Goal: Task Accomplishment & Management: Use online tool/utility

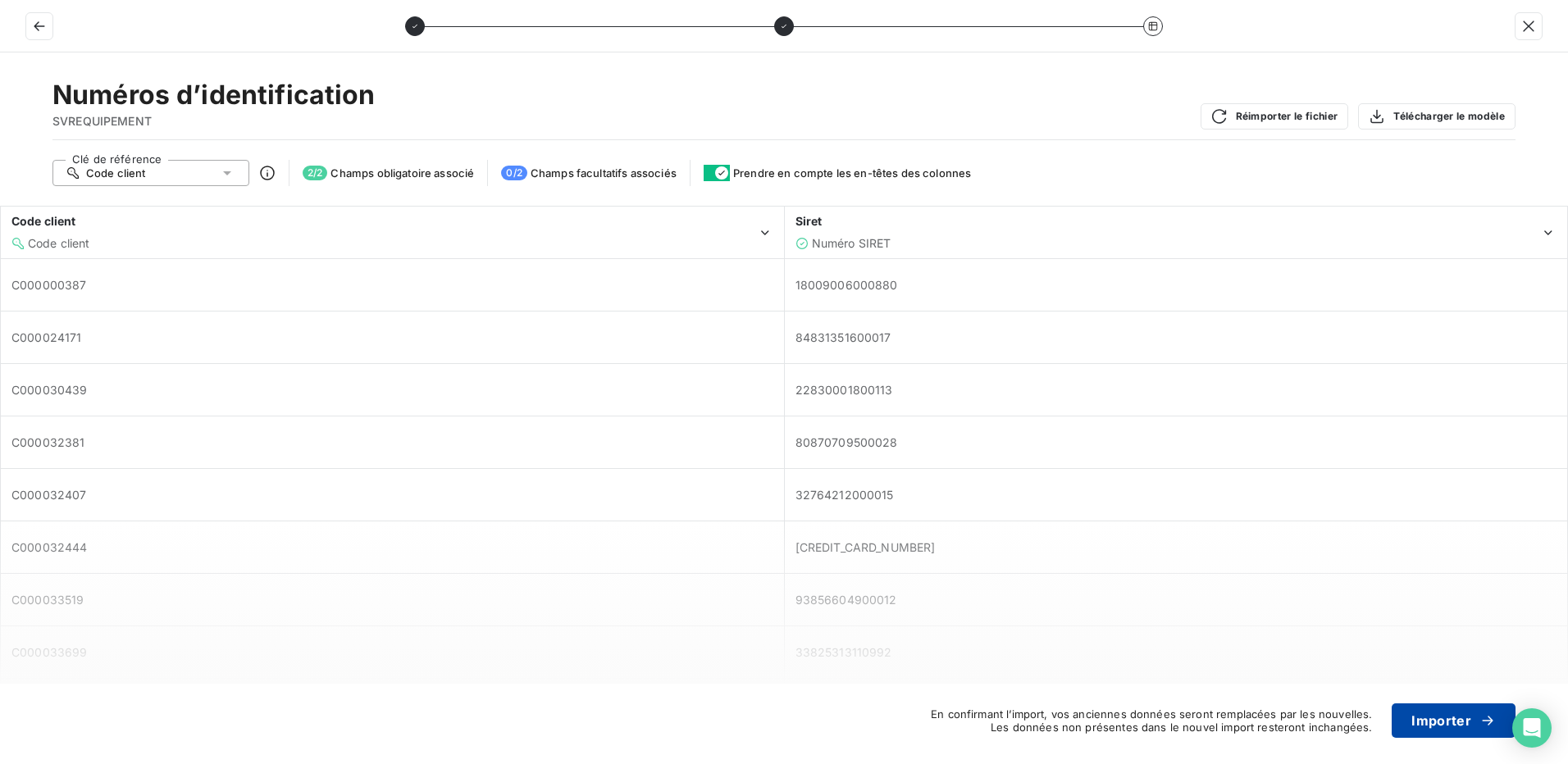
click at [1434, 719] on button "Importer" at bounding box center [1453, 721] width 124 height 35
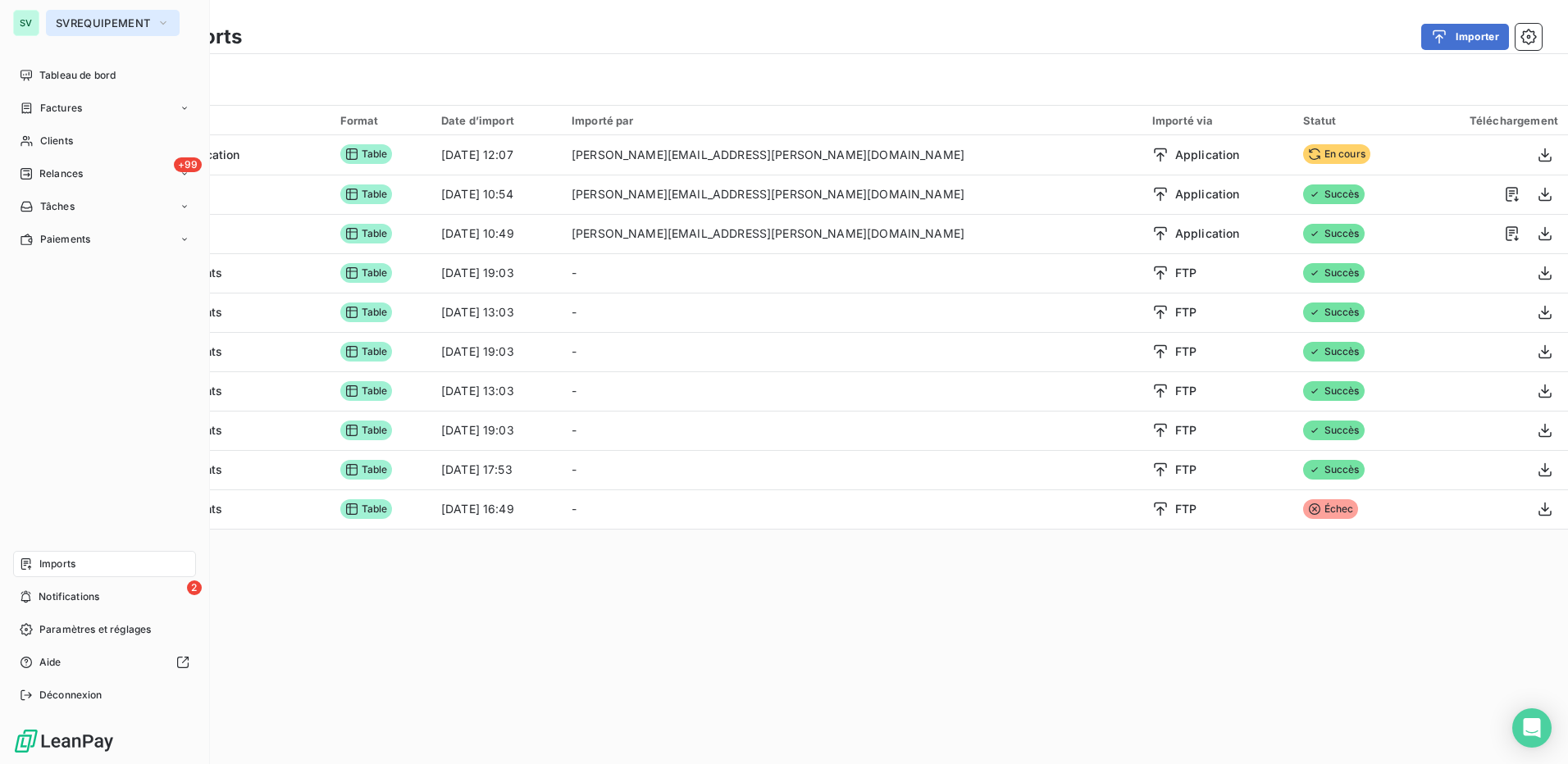
click at [124, 23] on span "SVREQUIPEMENT" at bounding box center [103, 23] width 95 height 13
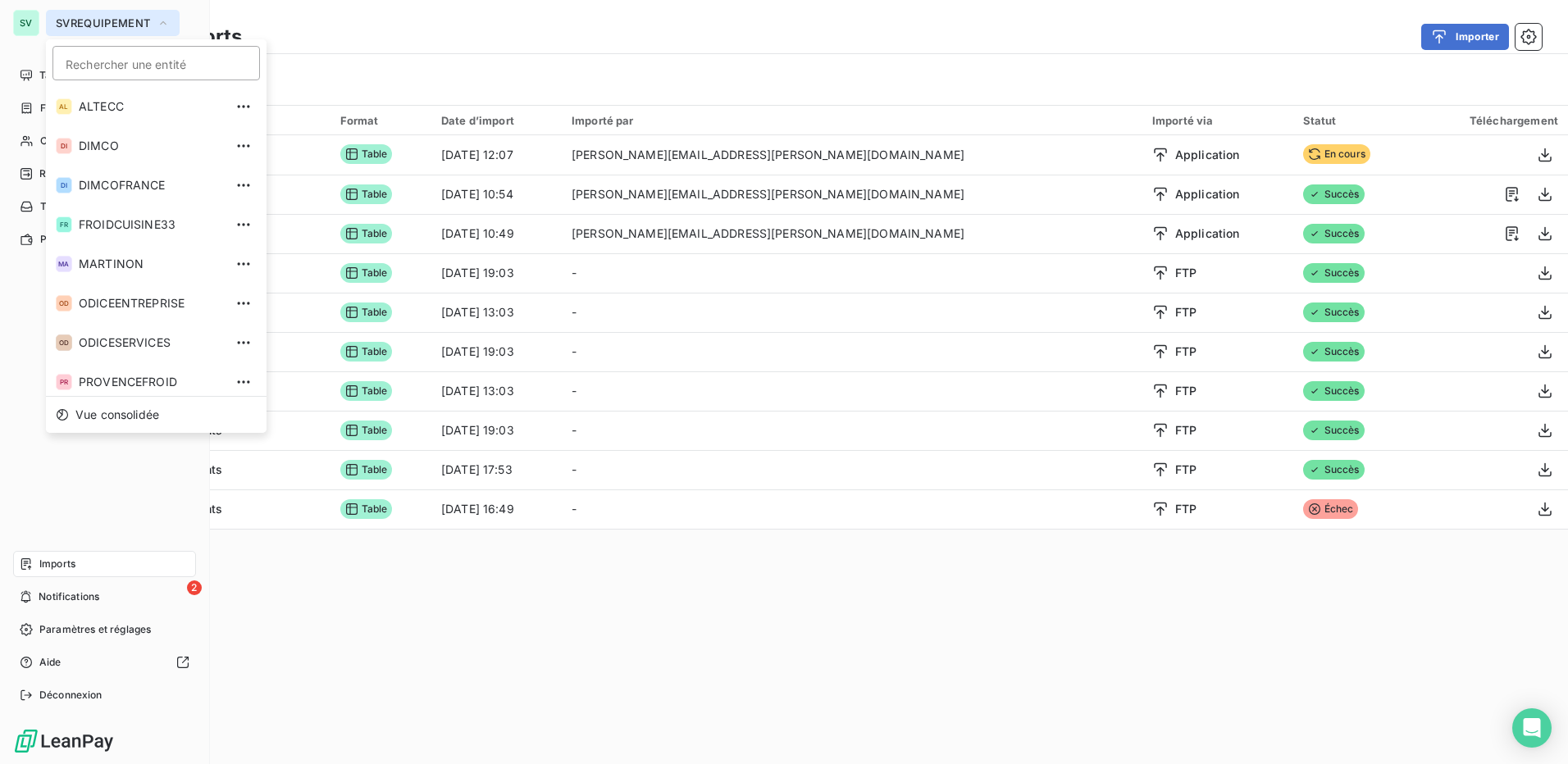
scroll to position [84, 0]
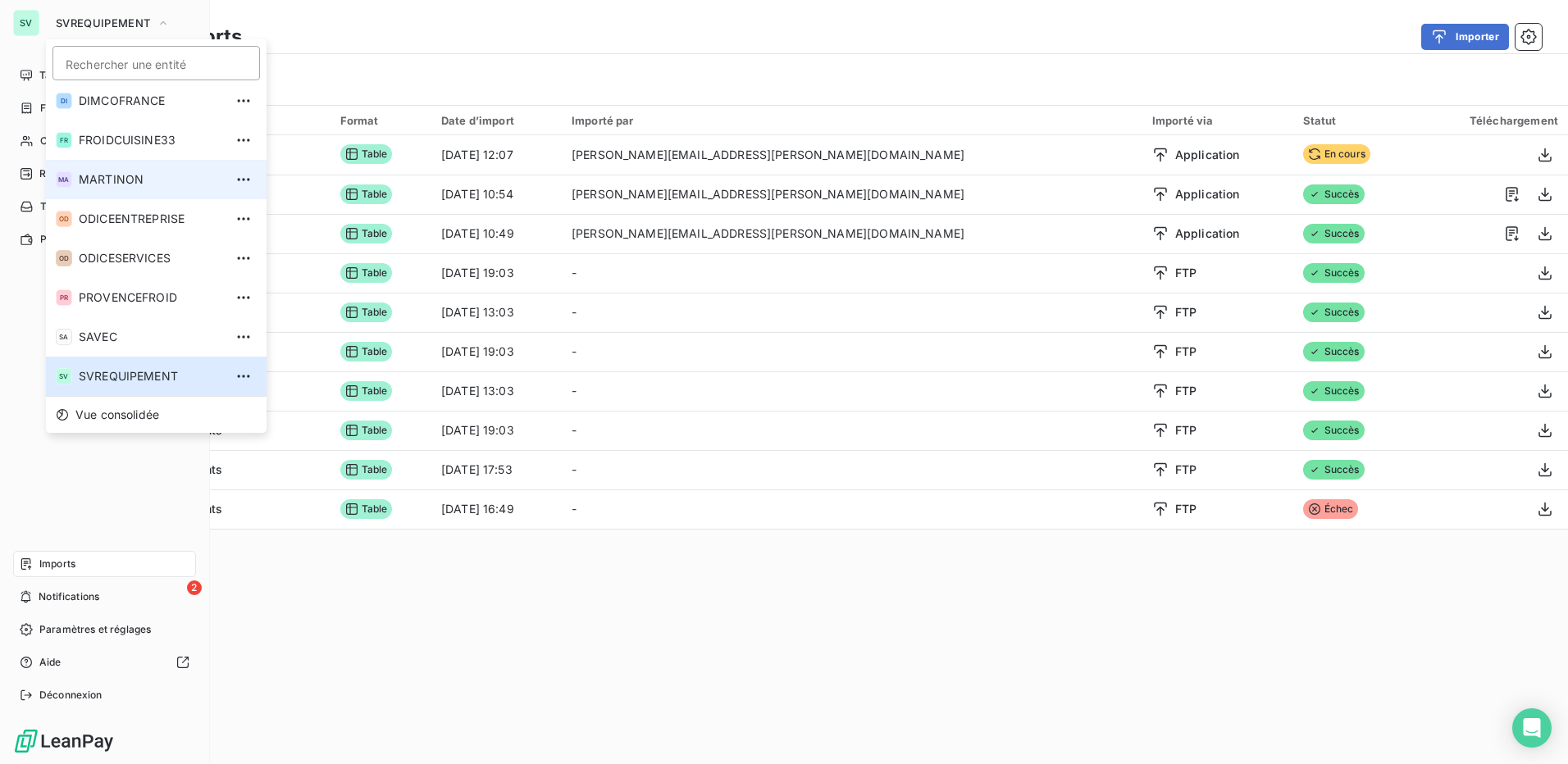
click at [127, 171] on span "MARTINON" at bounding box center [151, 179] width 145 height 16
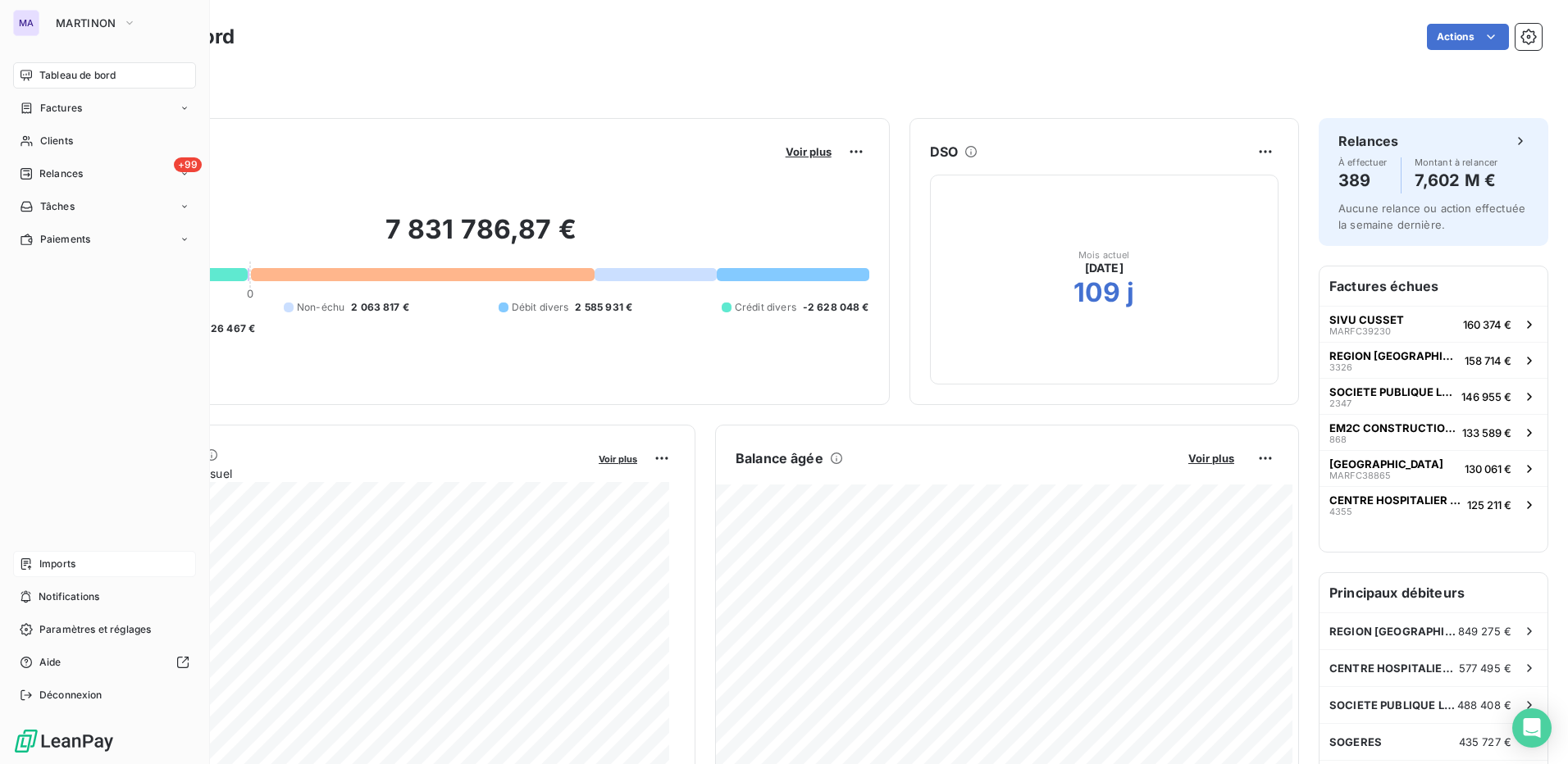
click at [89, 566] on div "Imports" at bounding box center [104, 563] width 183 height 26
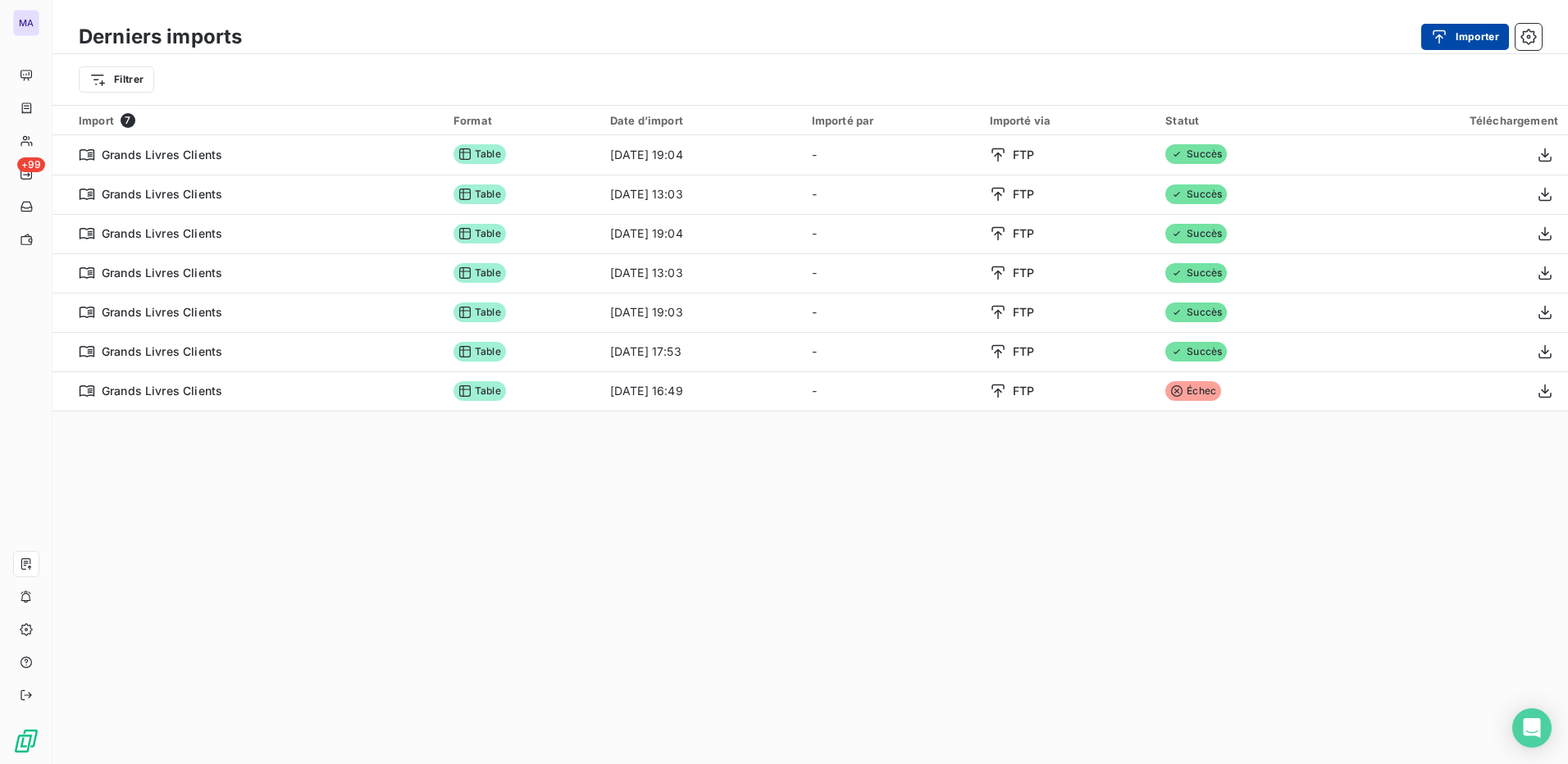
click at [1472, 31] on button "Importer" at bounding box center [1465, 36] width 88 height 26
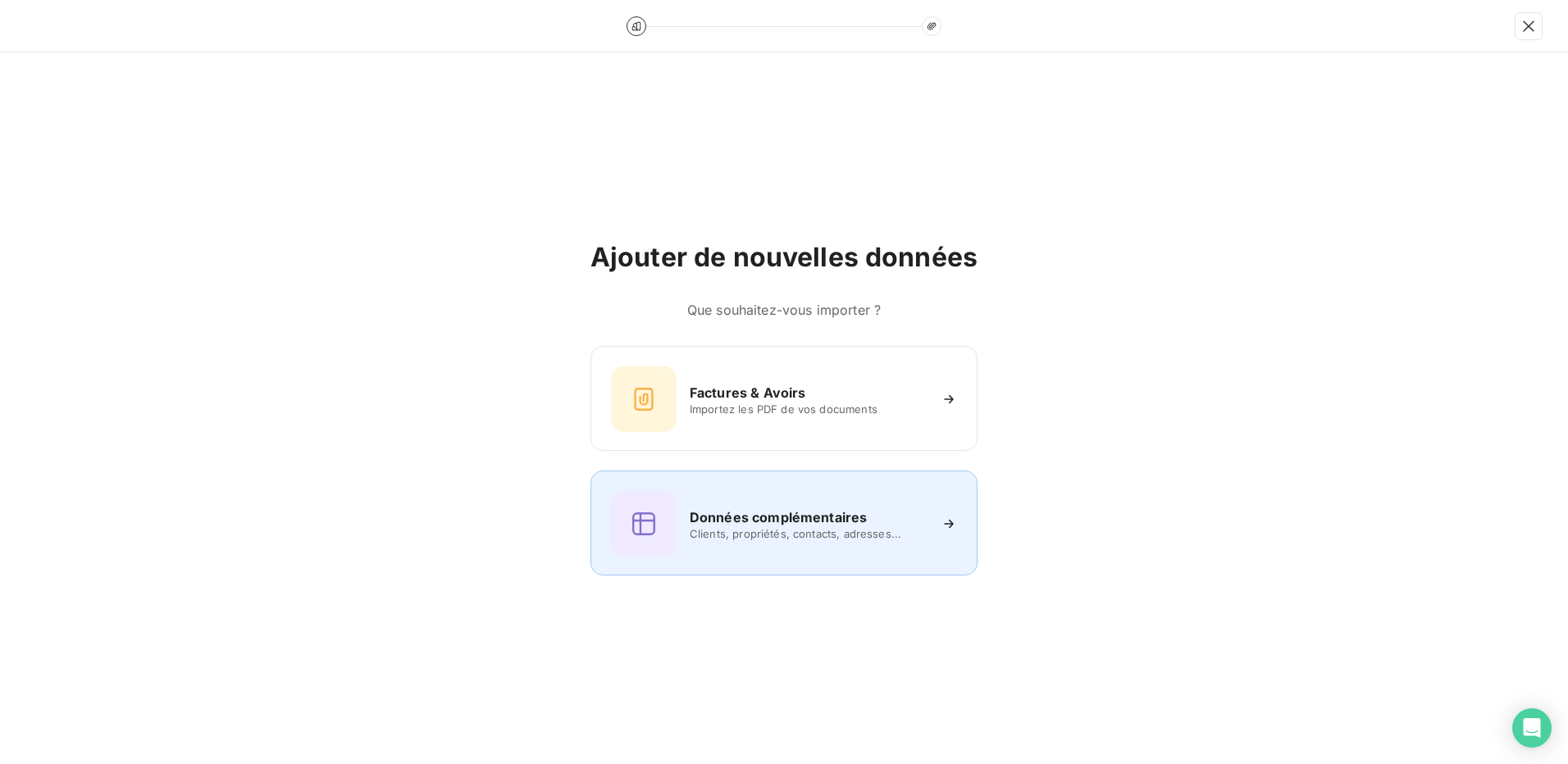
click at [797, 524] on h6 "Données complémentaires" at bounding box center [778, 517] width 177 height 20
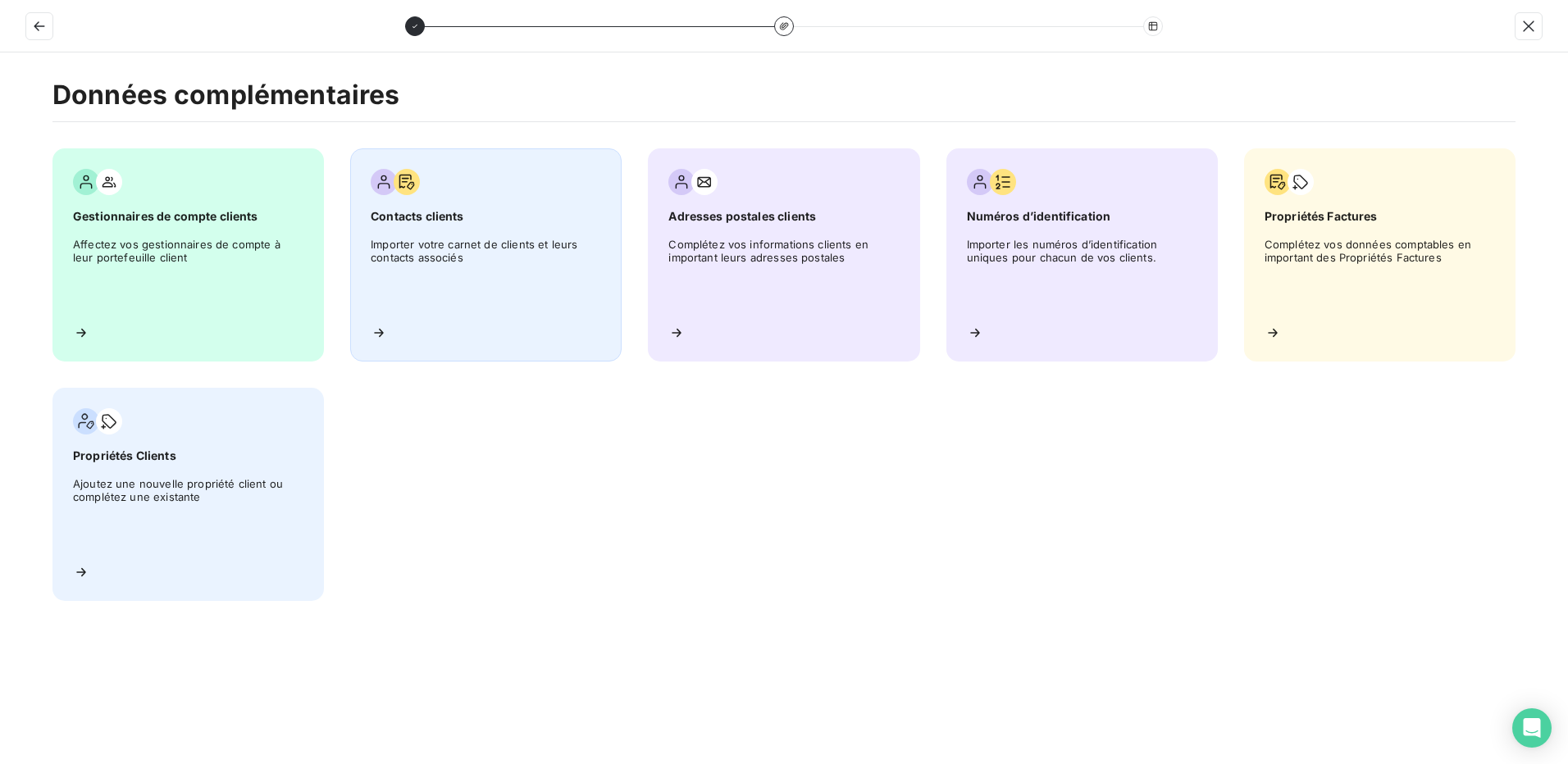
click at [475, 240] on span "Importer votre carnet de clients et leurs contacts associés" at bounding box center [486, 274] width 230 height 74
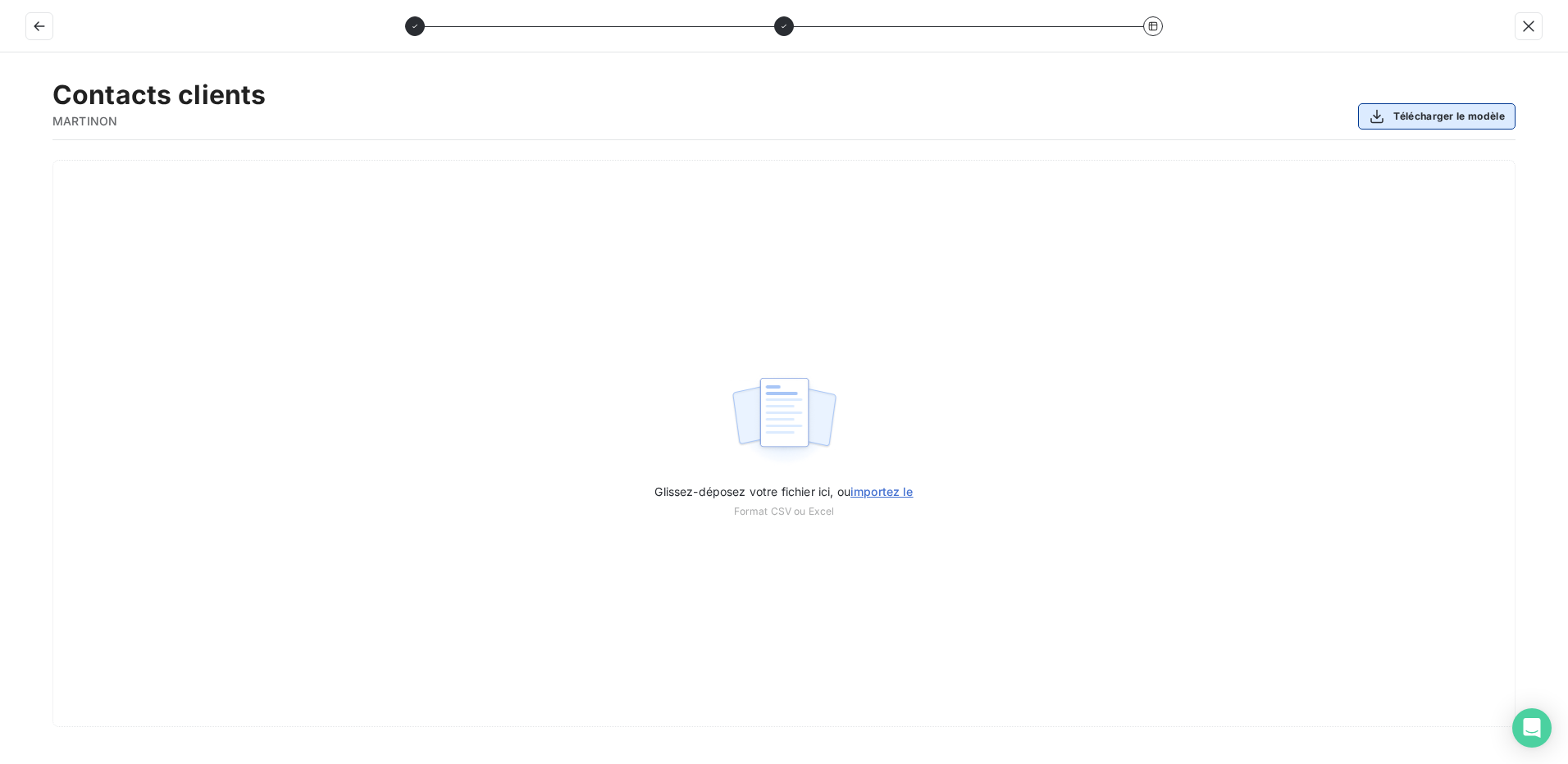
click at [1407, 115] on button "Télécharger le modèle" at bounding box center [1436, 116] width 157 height 26
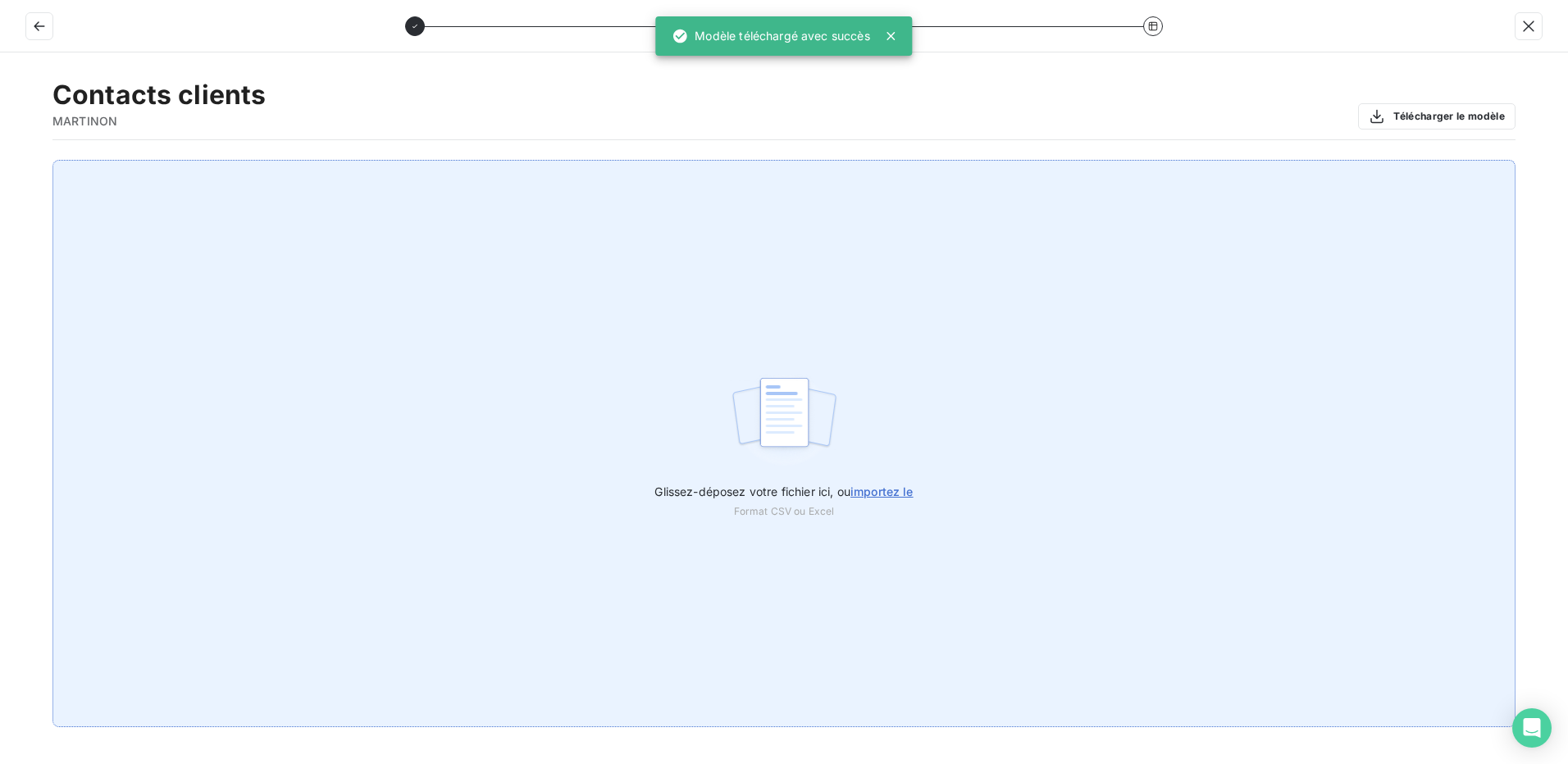
click at [897, 497] on span "importez le" at bounding box center [882, 491] width 63 height 14
click at [1, 161] on input "Glissez-déposez votre fichier ici, ou importez le" at bounding box center [0, 160] width 1 height 1
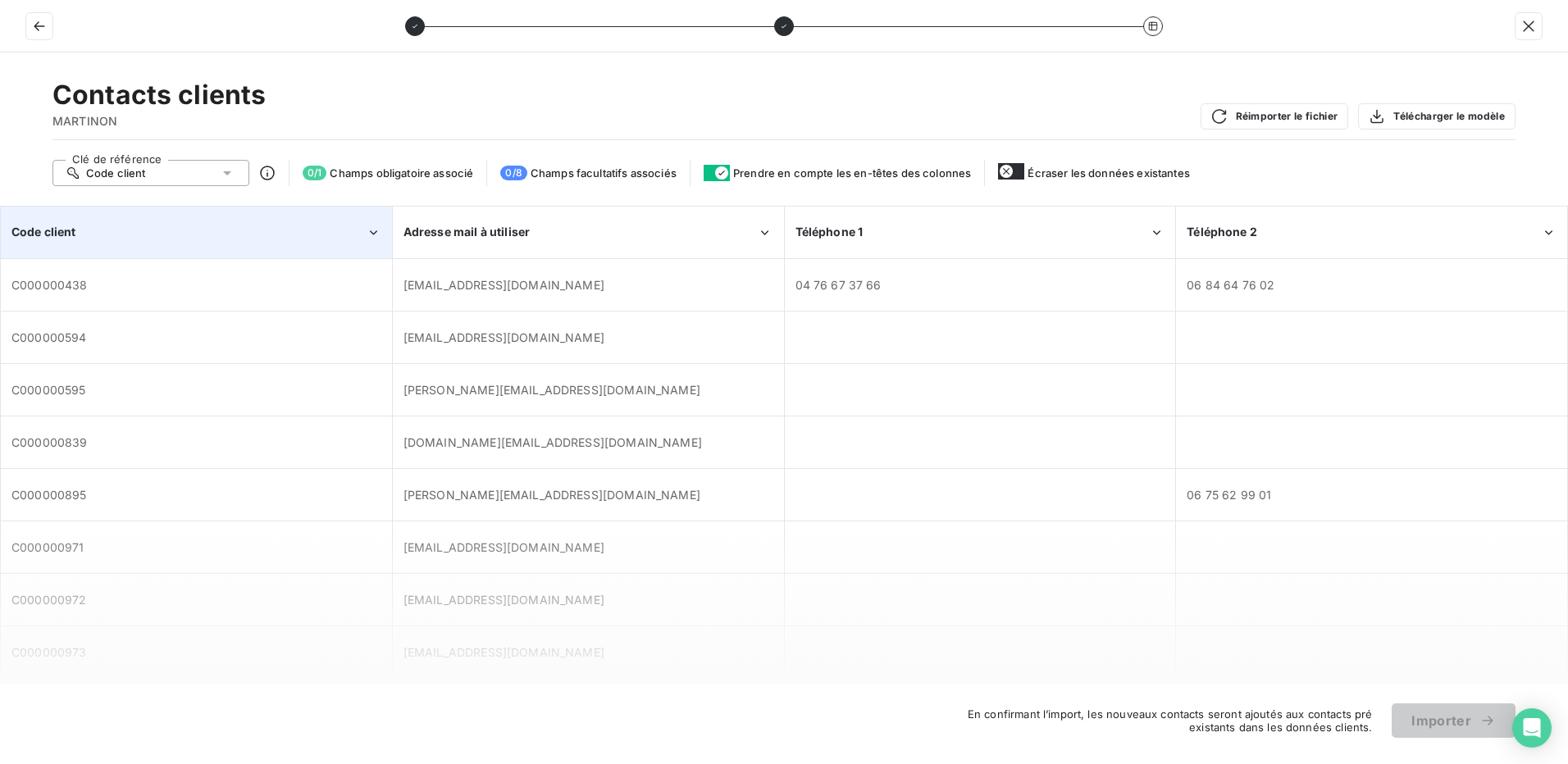
click at [128, 214] on div "Code client" at bounding box center [196, 233] width 389 height 50
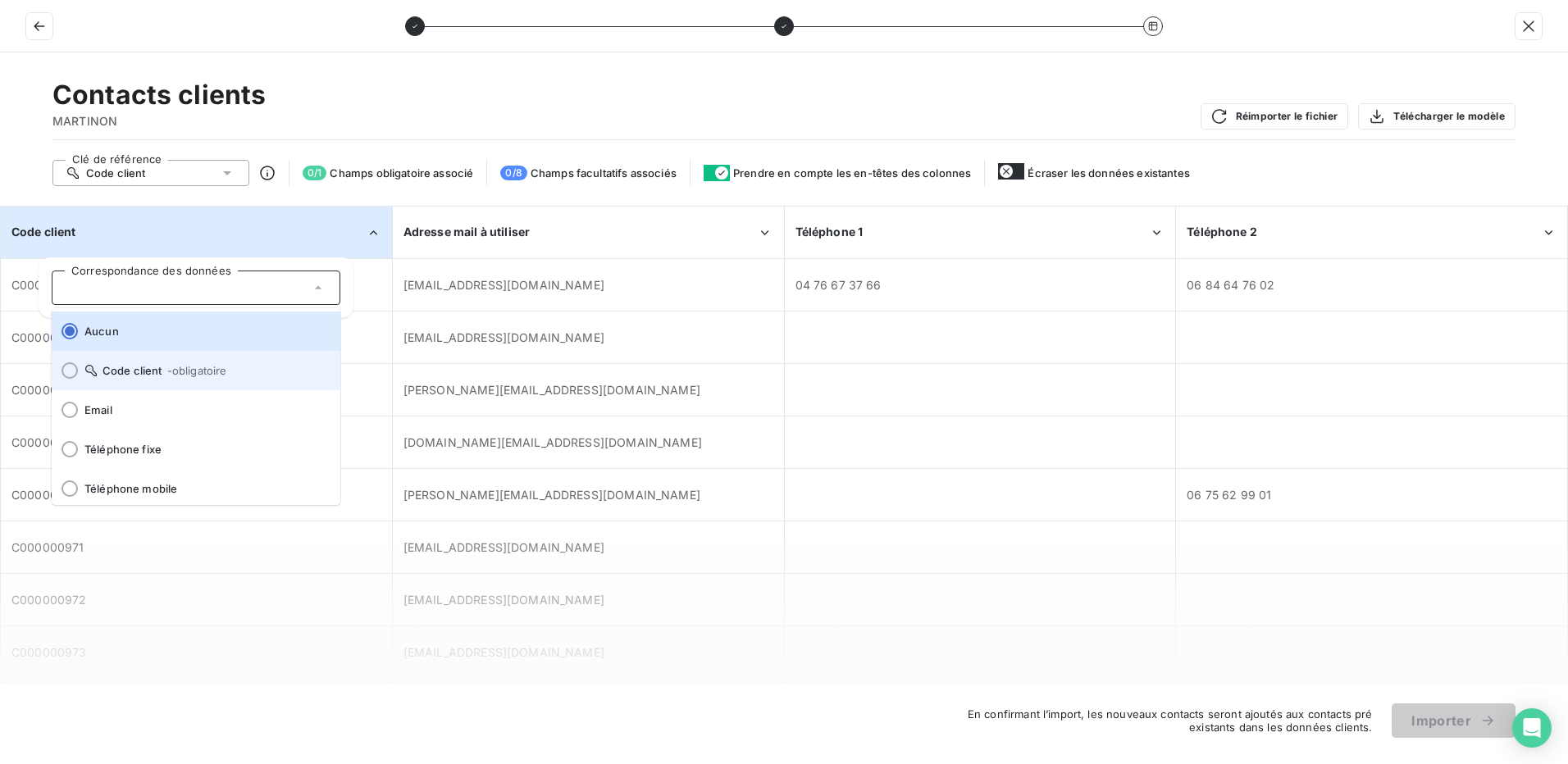
click at [71, 373] on div at bounding box center [69, 370] width 17 height 16
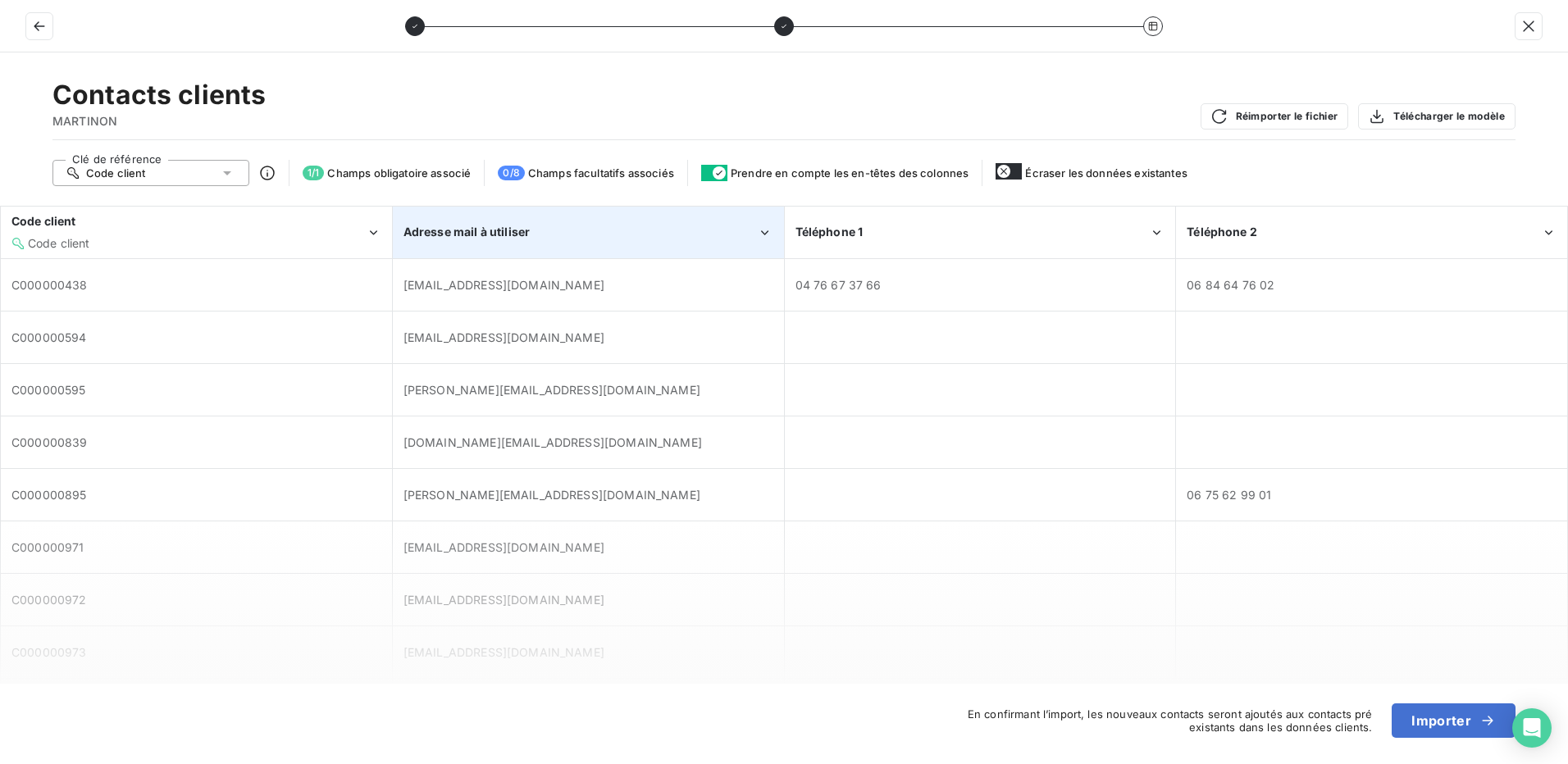
click at [572, 233] on div "Adresse mail à utiliser" at bounding box center [580, 232] width 354 height 16
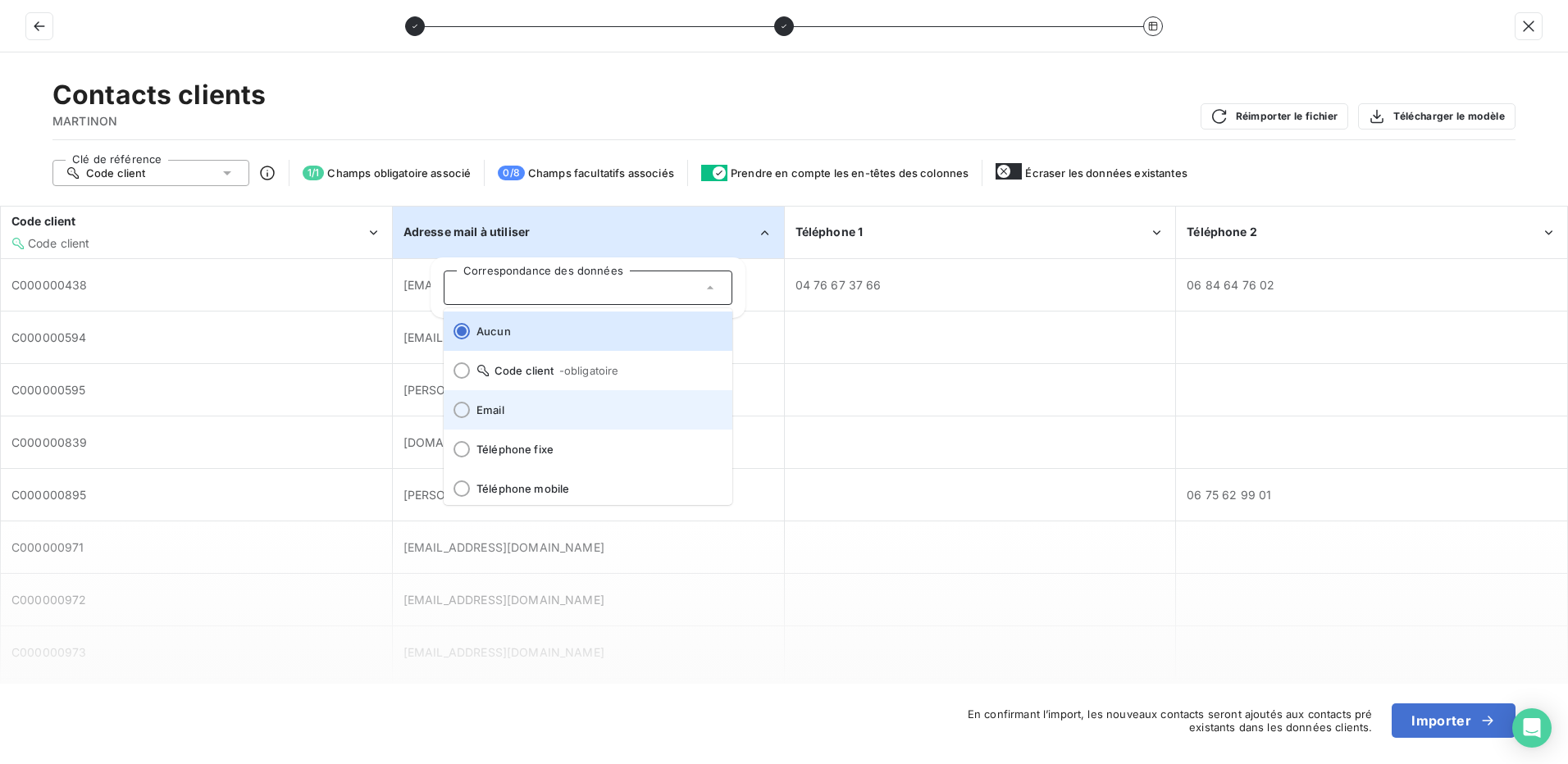
click at [457, 398] on span at bounding box center [457, 409] width 26 height 39
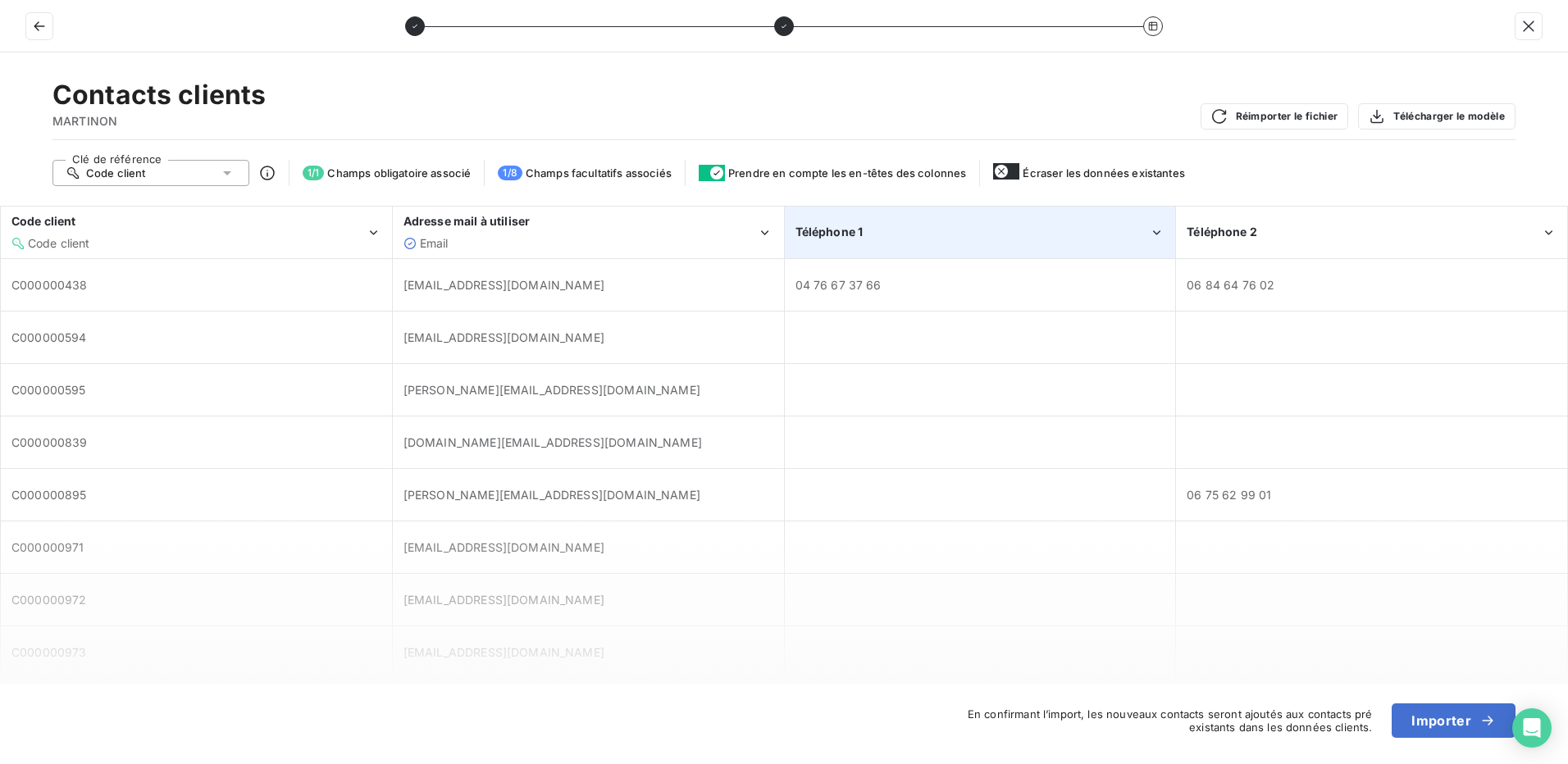
click at [929, 231] on div "Téléphone 1" at bounding box center [973, 232] width 354 height 16
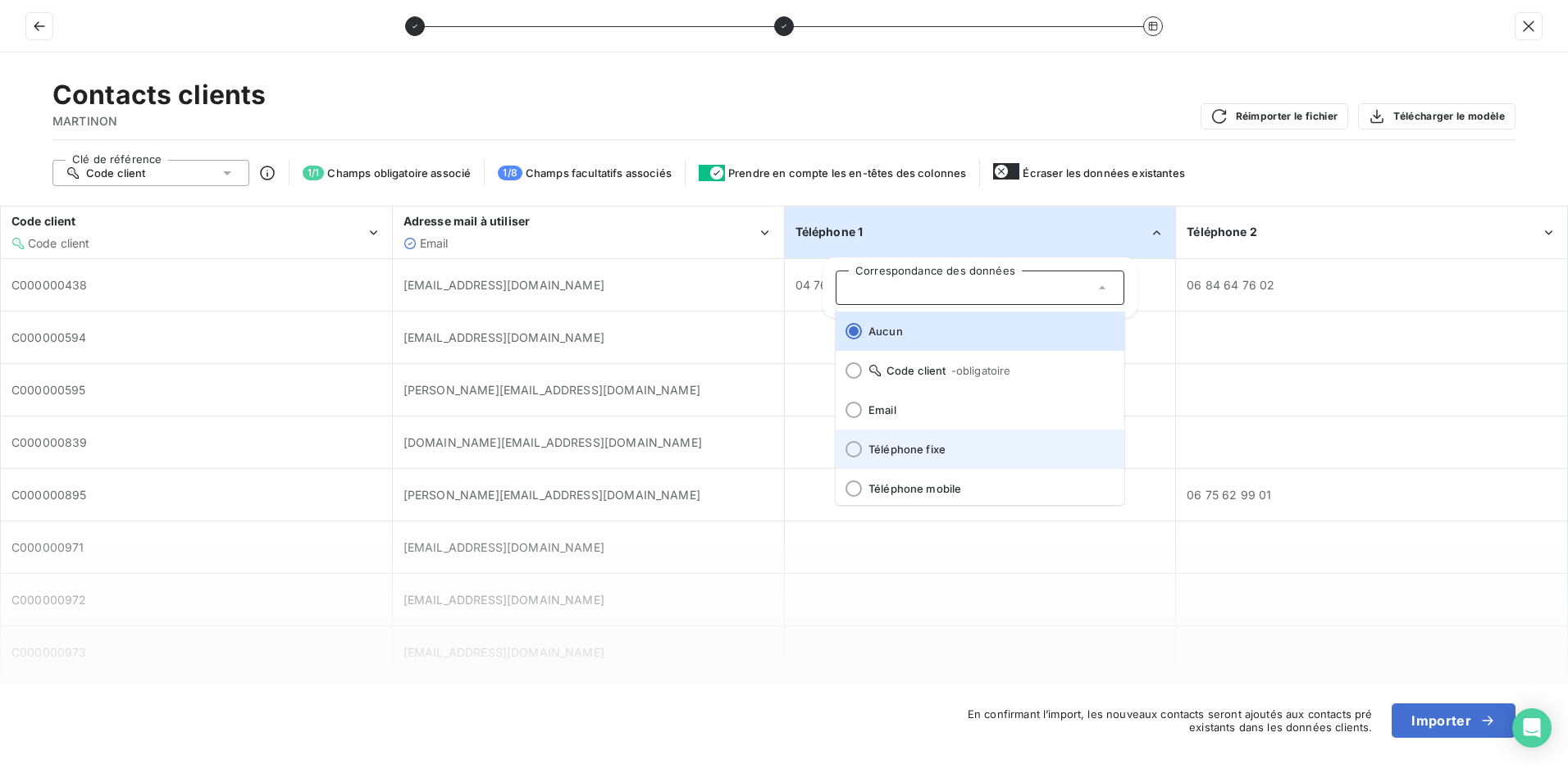
click at [848, 445] on div at bounding box center [853, 449] width 17 height 16
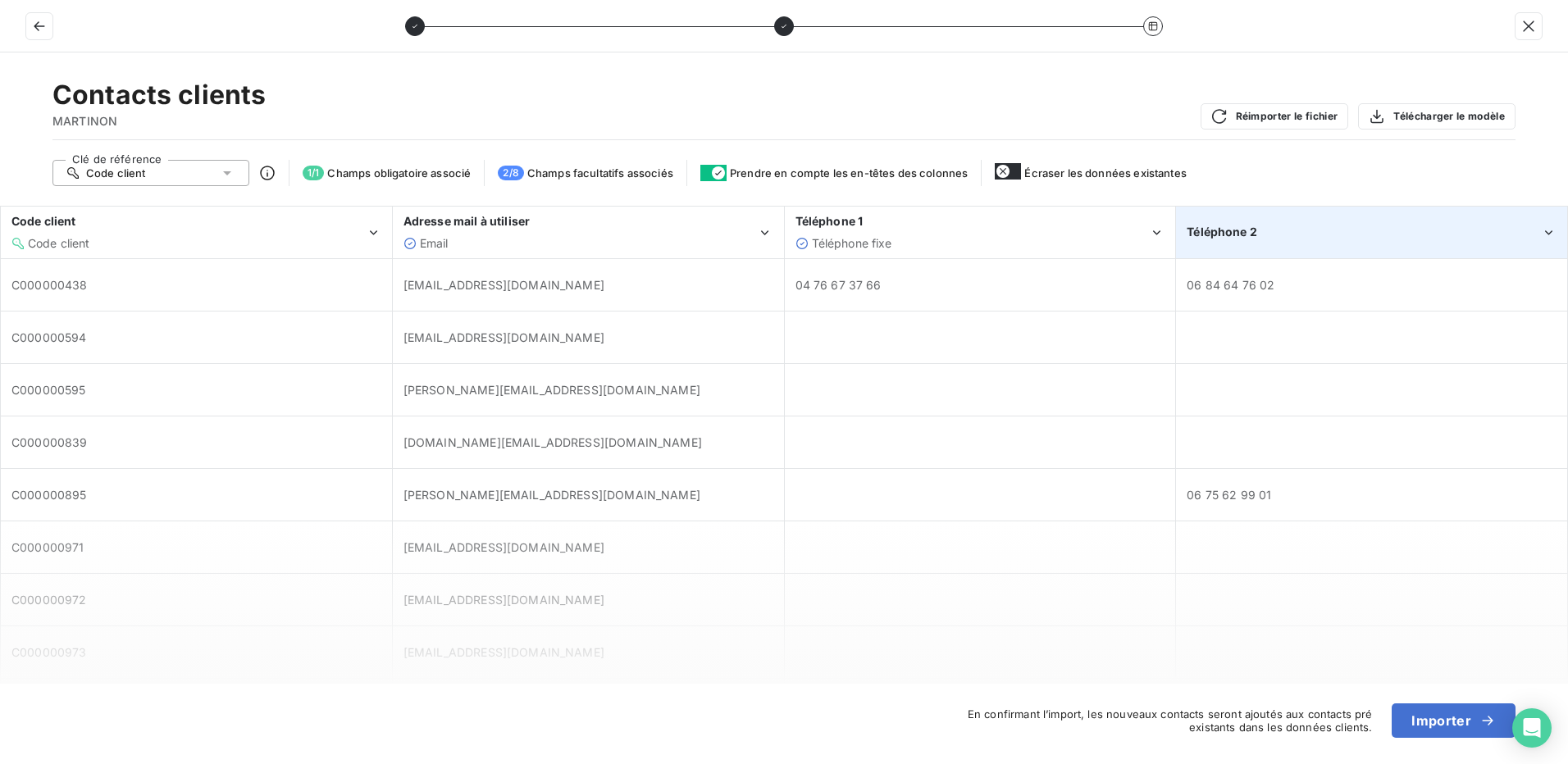
click at [1277, 222] on div "Téléphone 2" at bounding box center [1372, 233] width 389 height 50
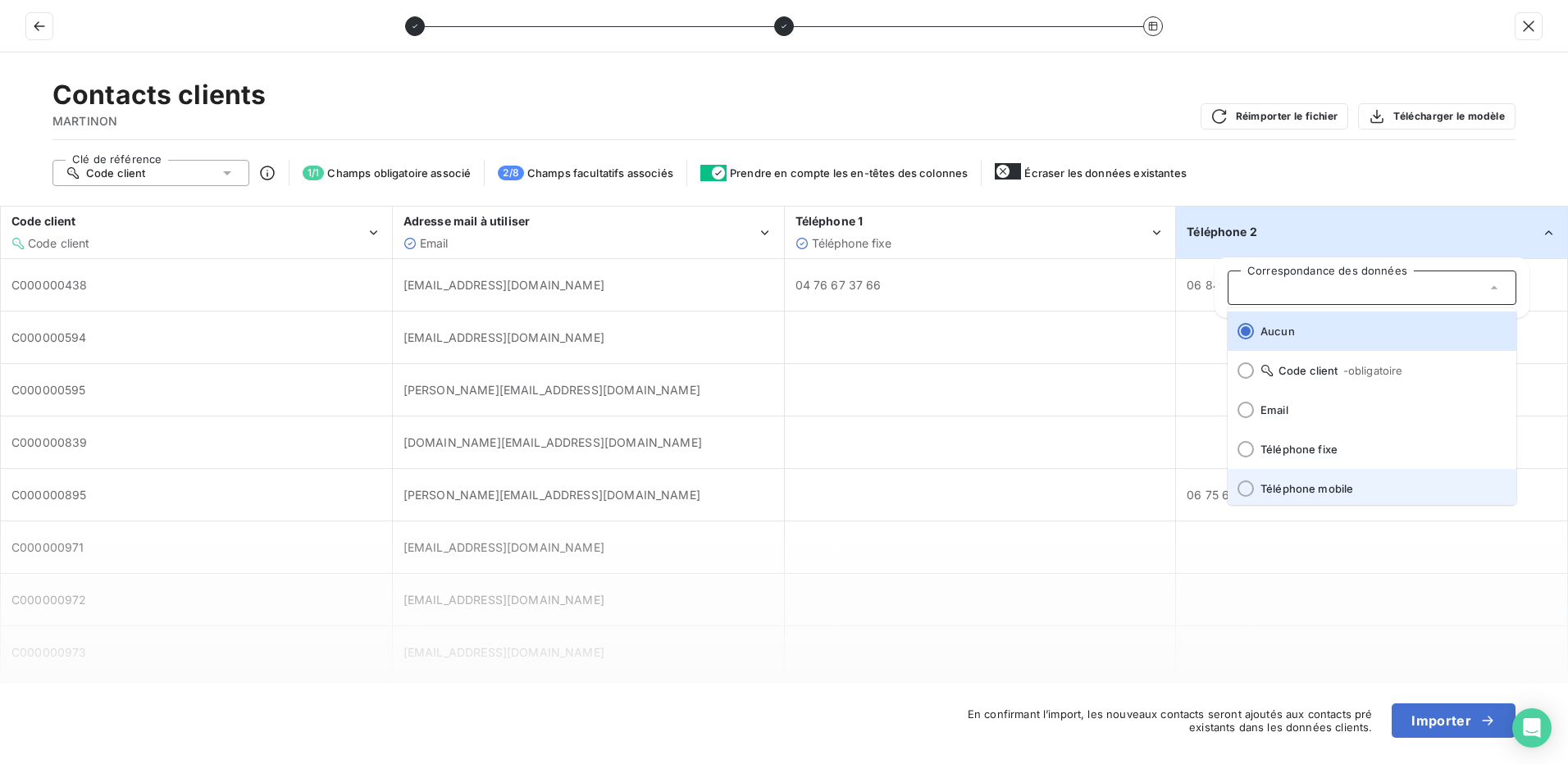
click at [1244, 491] on div at bounding box center [1245, 488] width 17 height 16
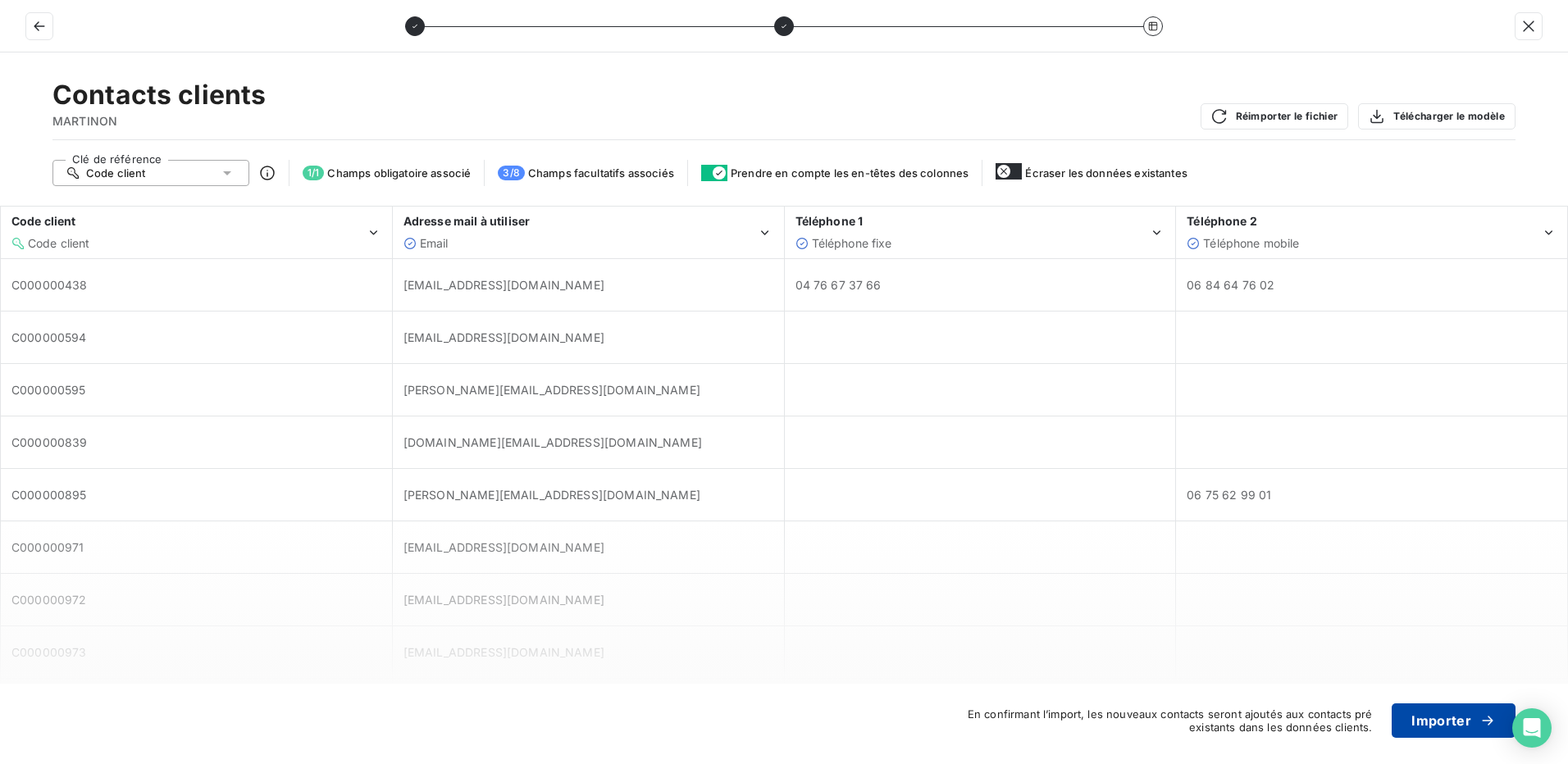
click at [1427, 718] on button "Importer" at bounding box center [1453, 721] width 124 height 35
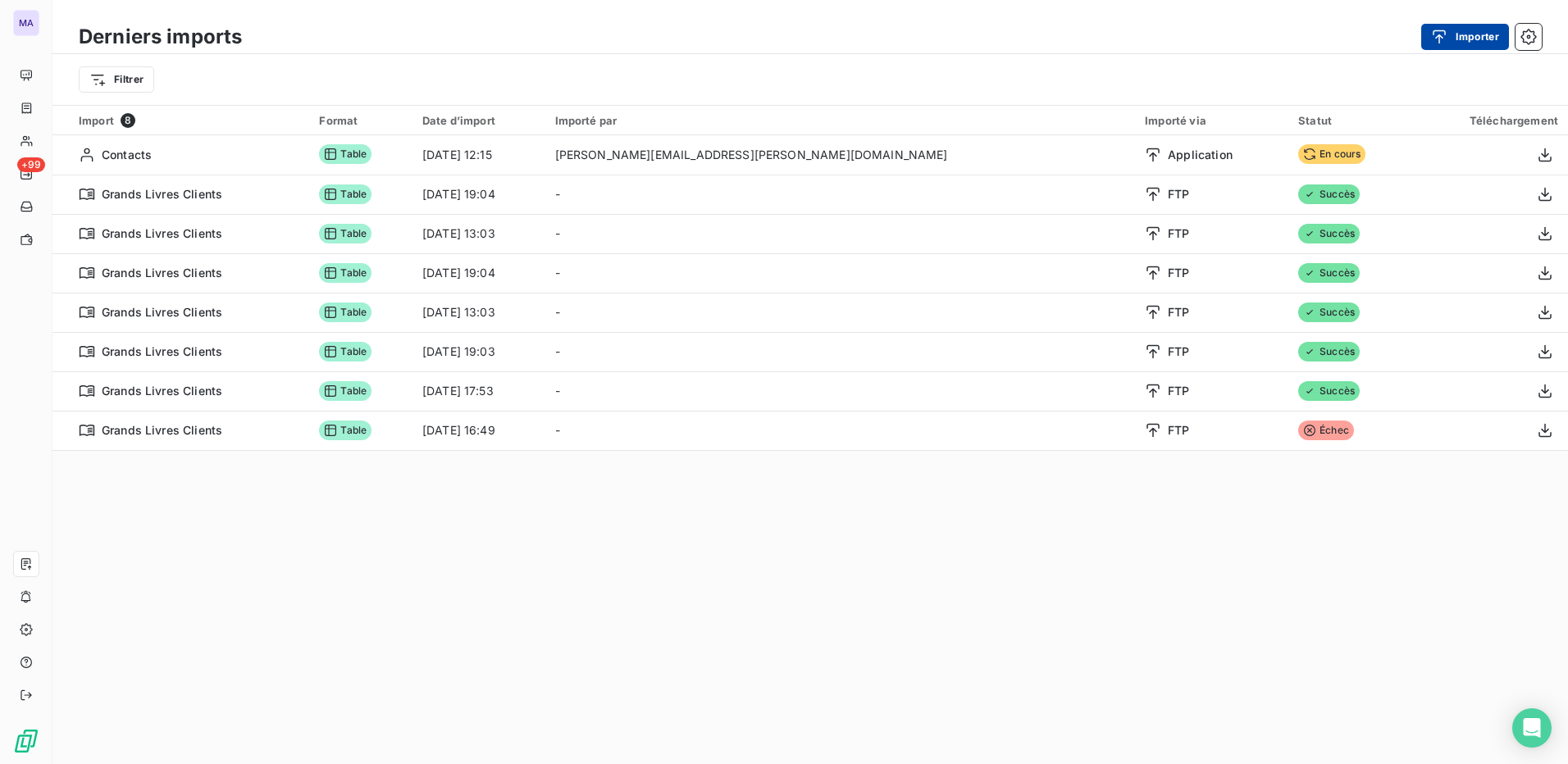
click at [1465, 41] on button "Importer" at bounding box center [1465, 36] width 88 height 26
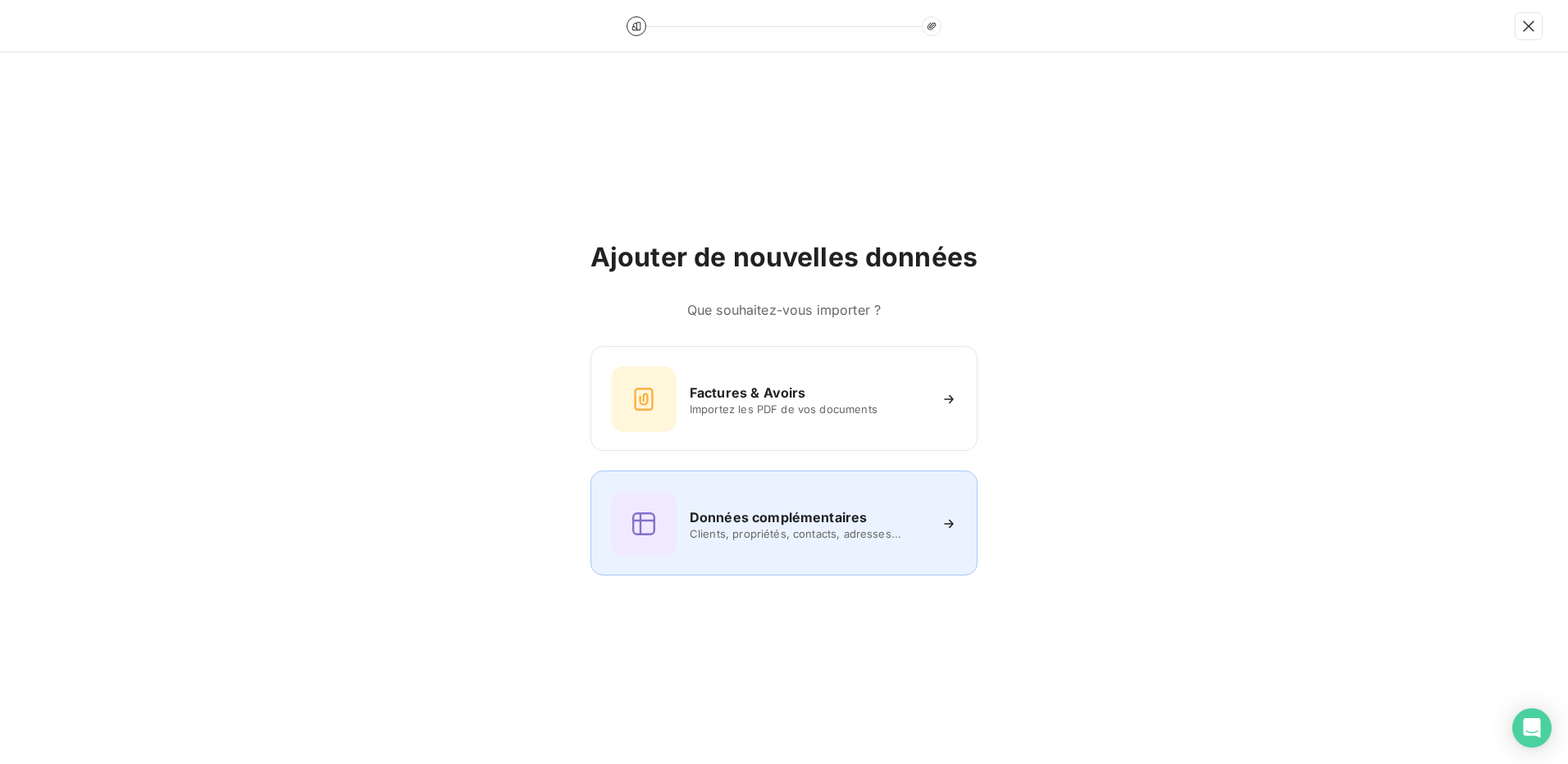
click at [771, 530] on span "Clients, propriétés, contacts, adresses..." at bounding box center [809, 533] width 238 height 13
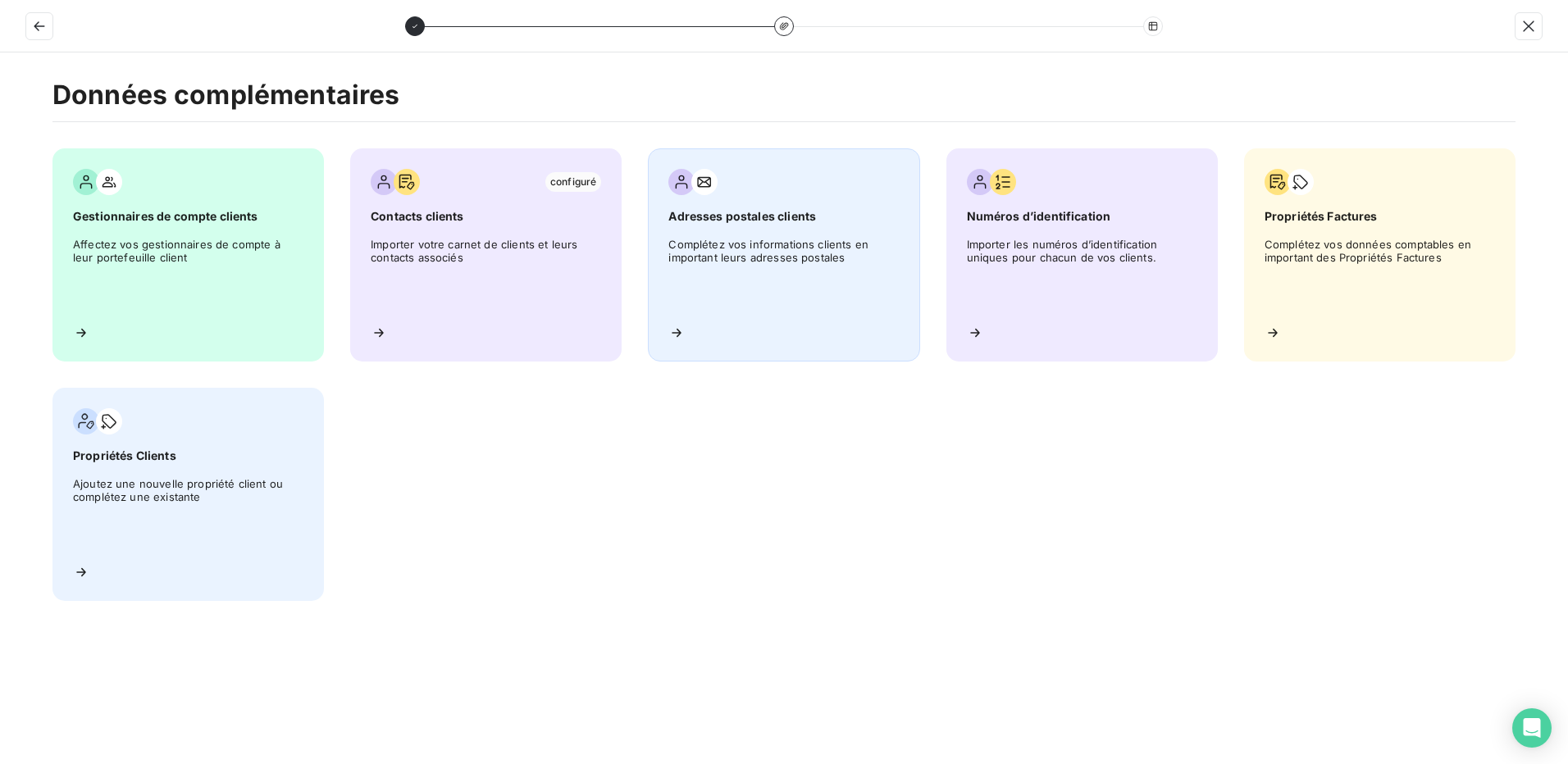
click at [797, 256] on span "Complétez vos informations clients en important leurs adresses postales" at bounding box center [783, 274] width 230 height 74
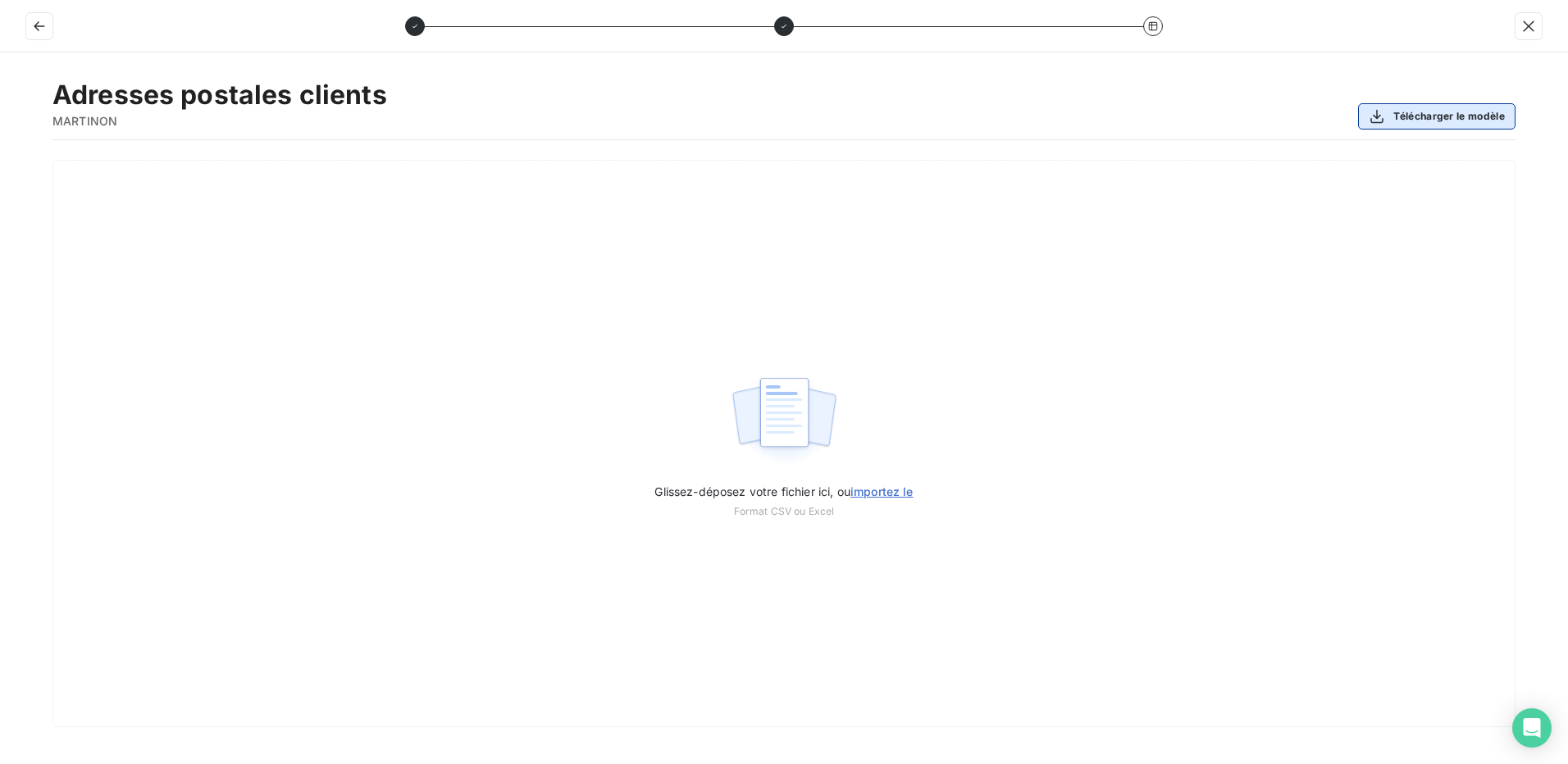
click at [1446, 111] on button "Télécharger le modèle" at bounding box center [1436, 116] width 157 height 26
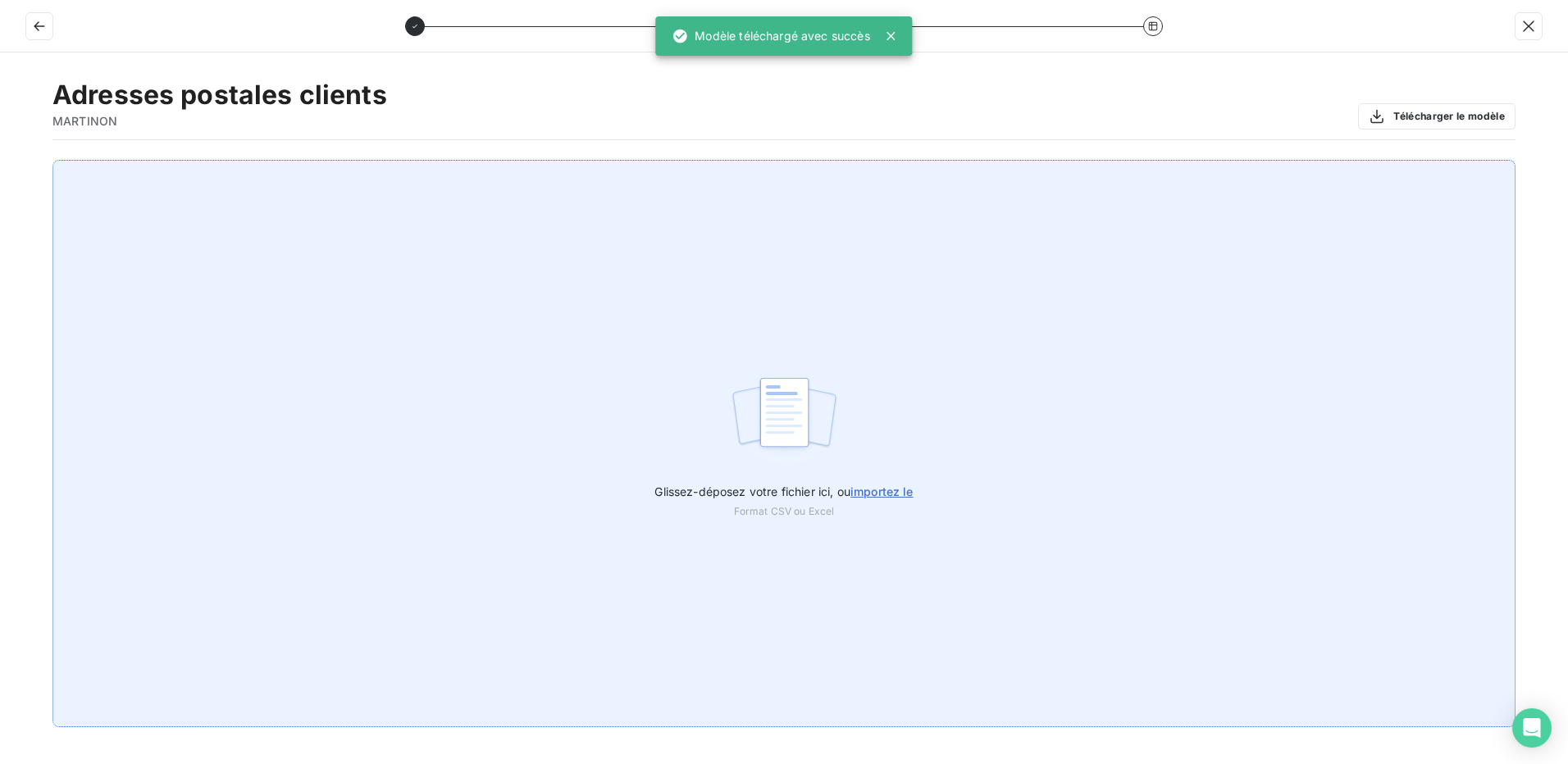
click at [895, 491] on span "importez le" at bounding box center [882, 491] width 63 height 14
click at [1, 161] on input "Glissez-déposez votre fichier ici, ou importez le" at bounding box center [0, 160] width 1 height 1
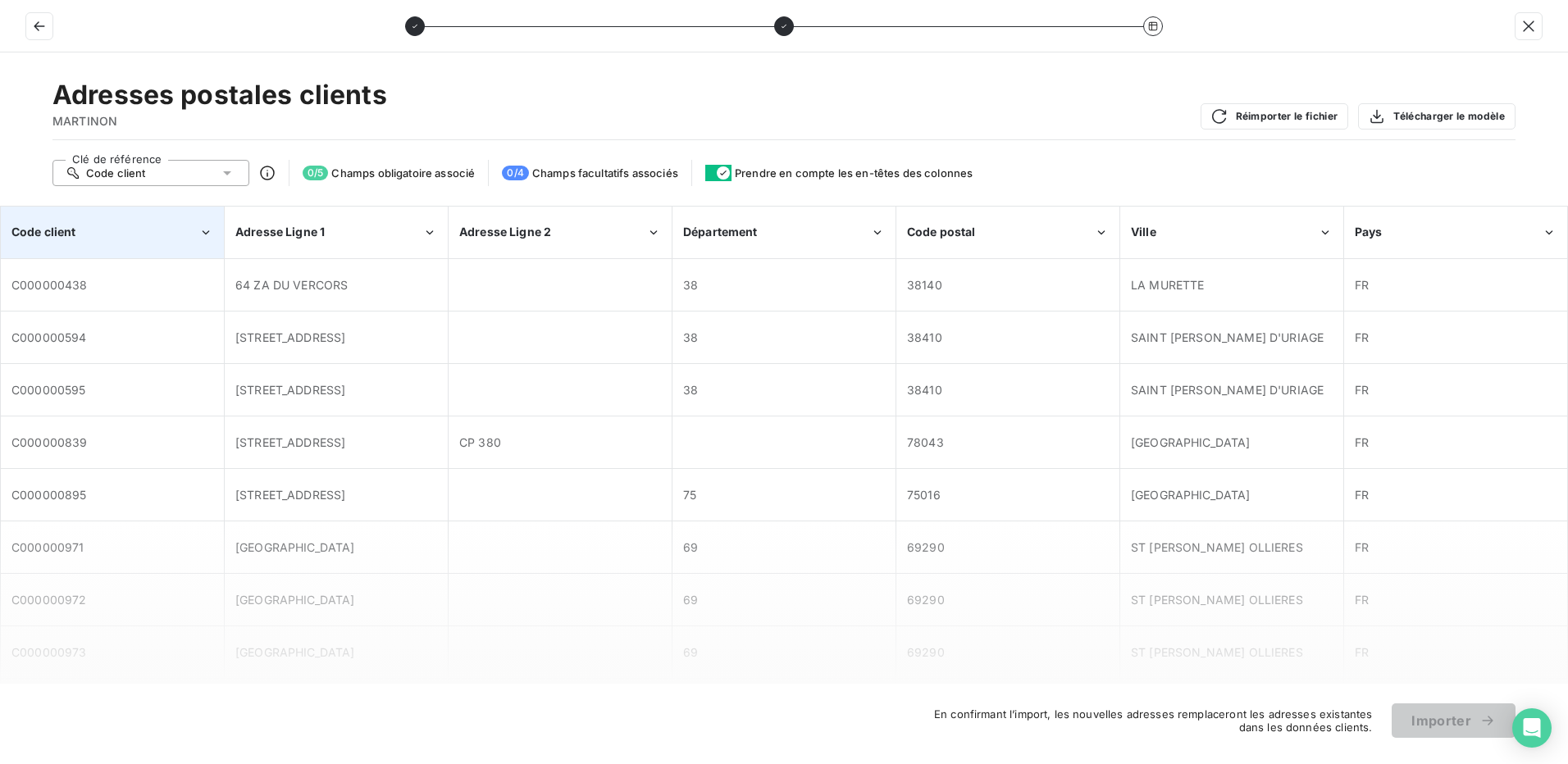
click at [116, 222] on div "Code client" at bounding box center [112, 233] width 222 height 50
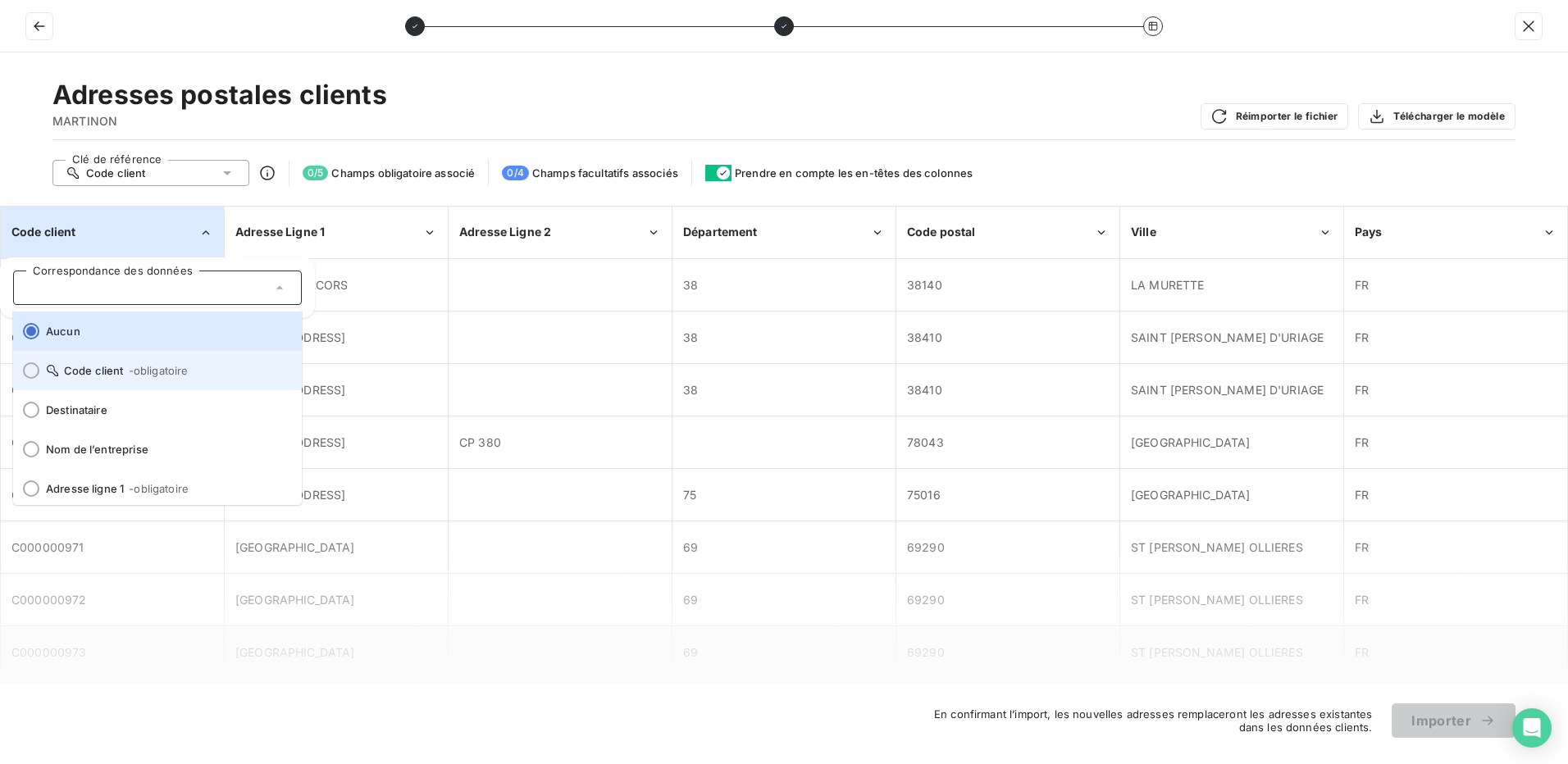
click at [32, 371] on div at bounding box center [30, 370] width 17 height 16
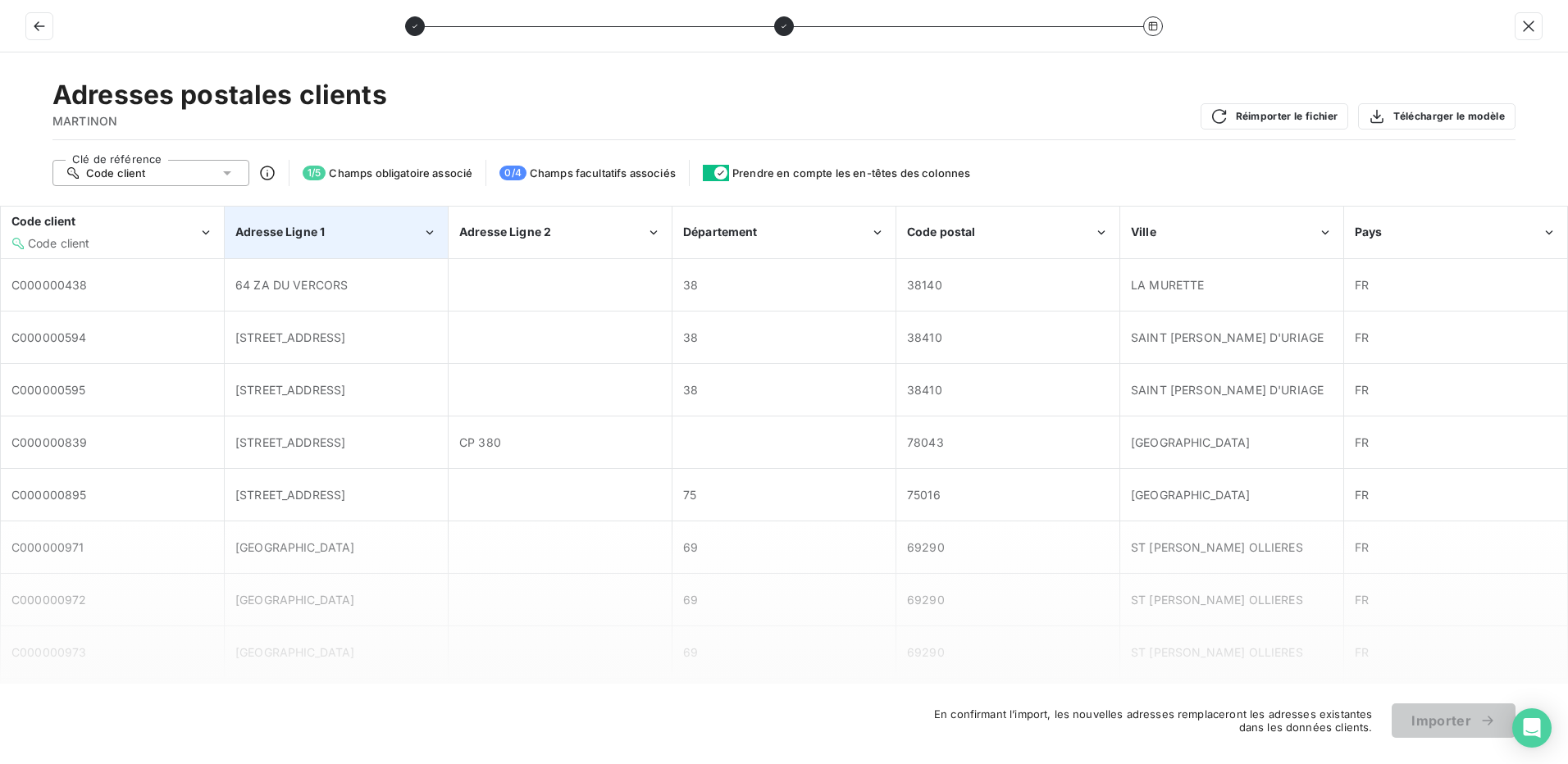
click at [327, 241] on div "Adresse Ligne 1" at bounding box center [336, 233] width 222 height 50
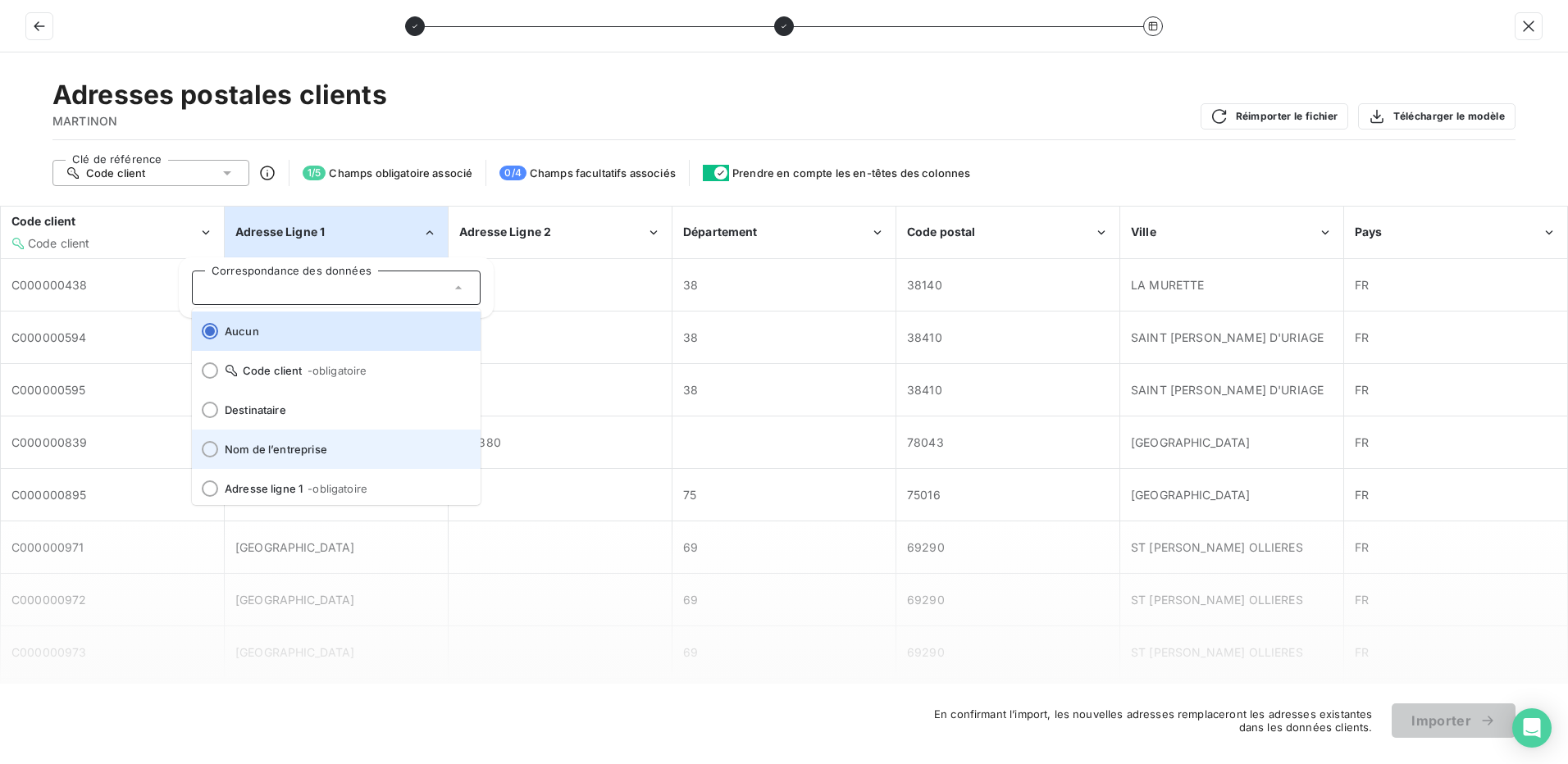
scroll to position [82, 0]
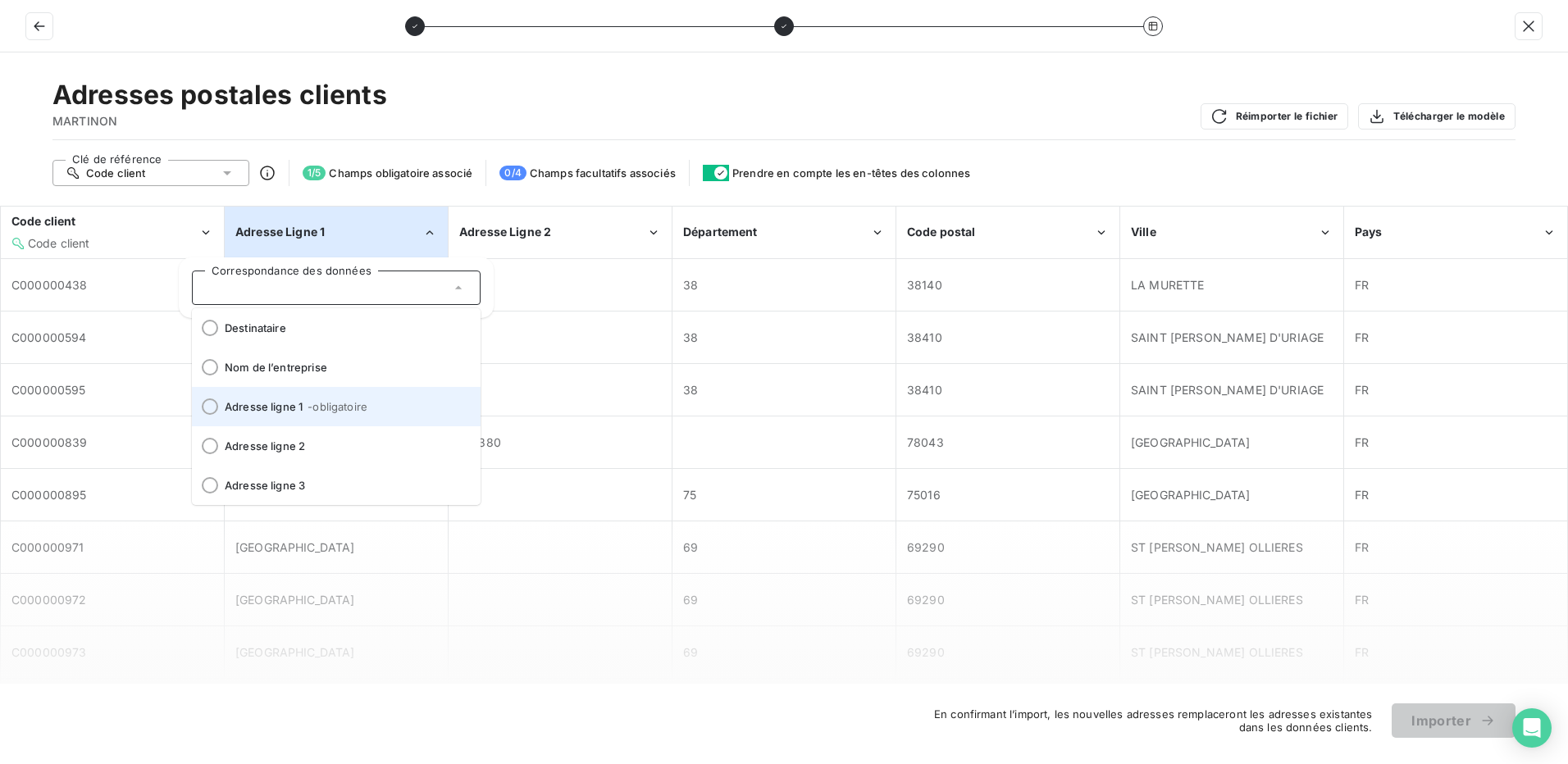
click at [212, 409] on div at bounding box center [209, 406] width 17 height 16
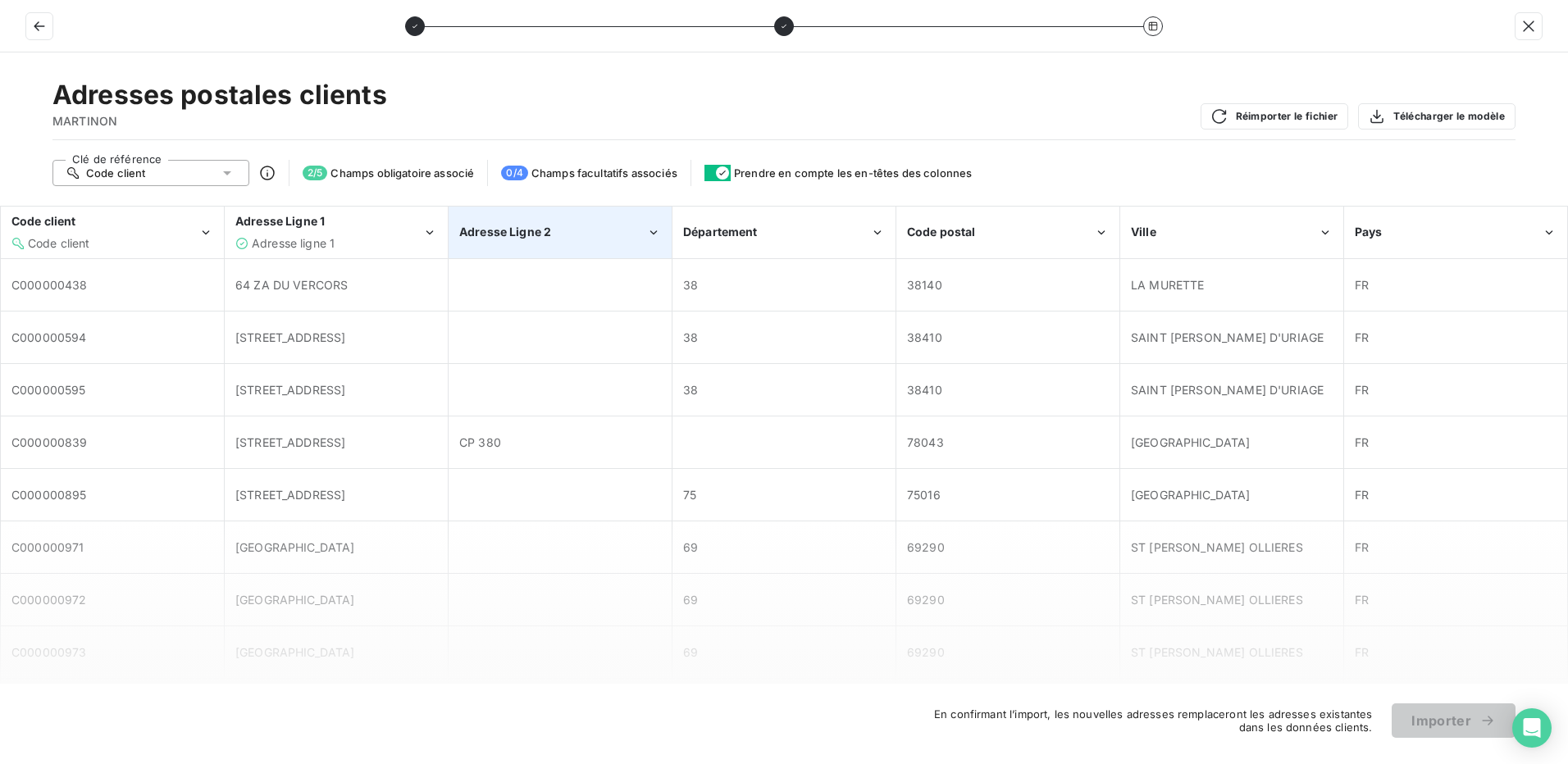
click at [550, 228] on span "Adresse Ligne 2" at bounding box center [506, 232] width 92 height 14
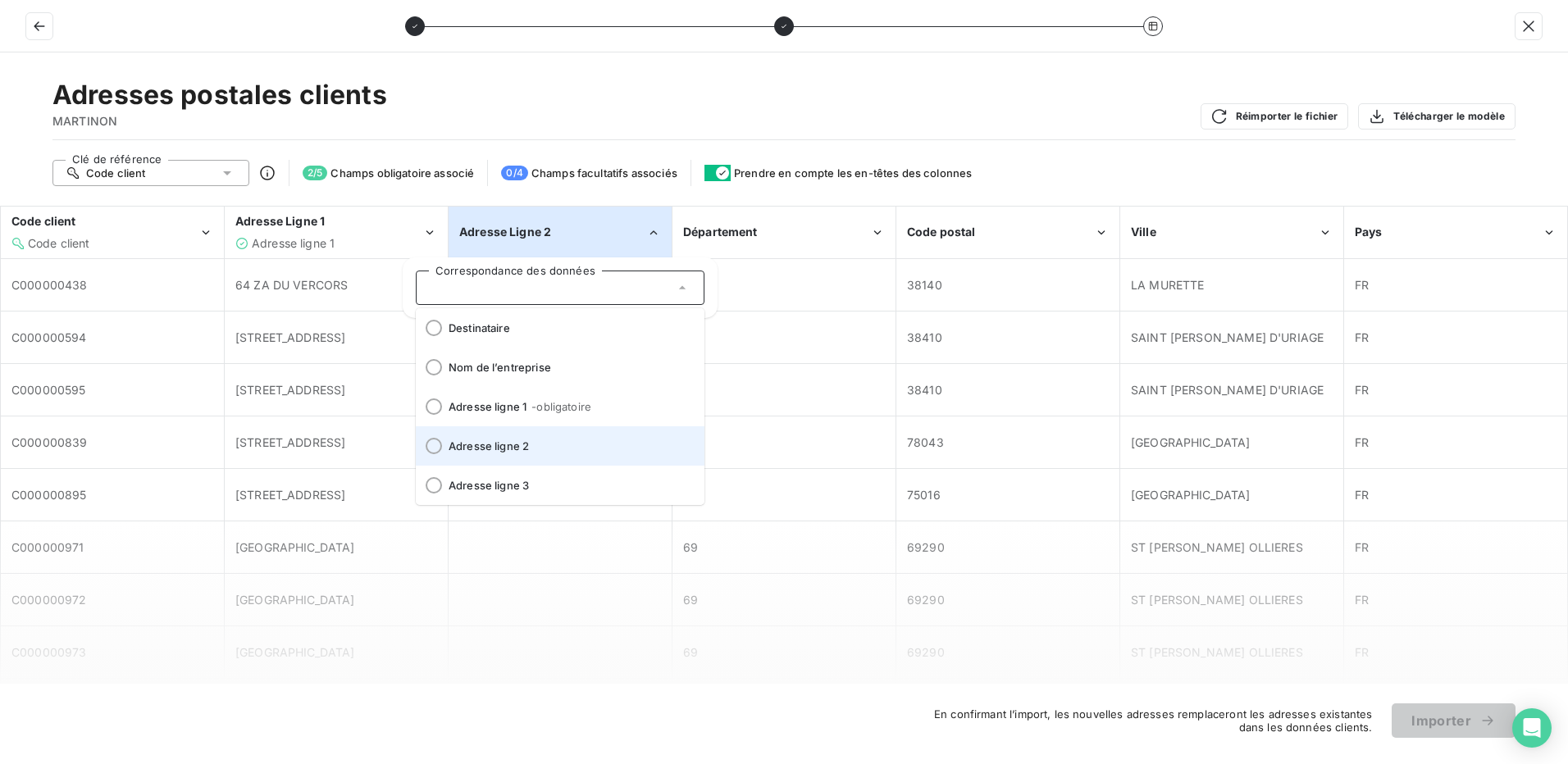
click at [431, 445] on div at bounding box center [433, 445] width 17 height 16
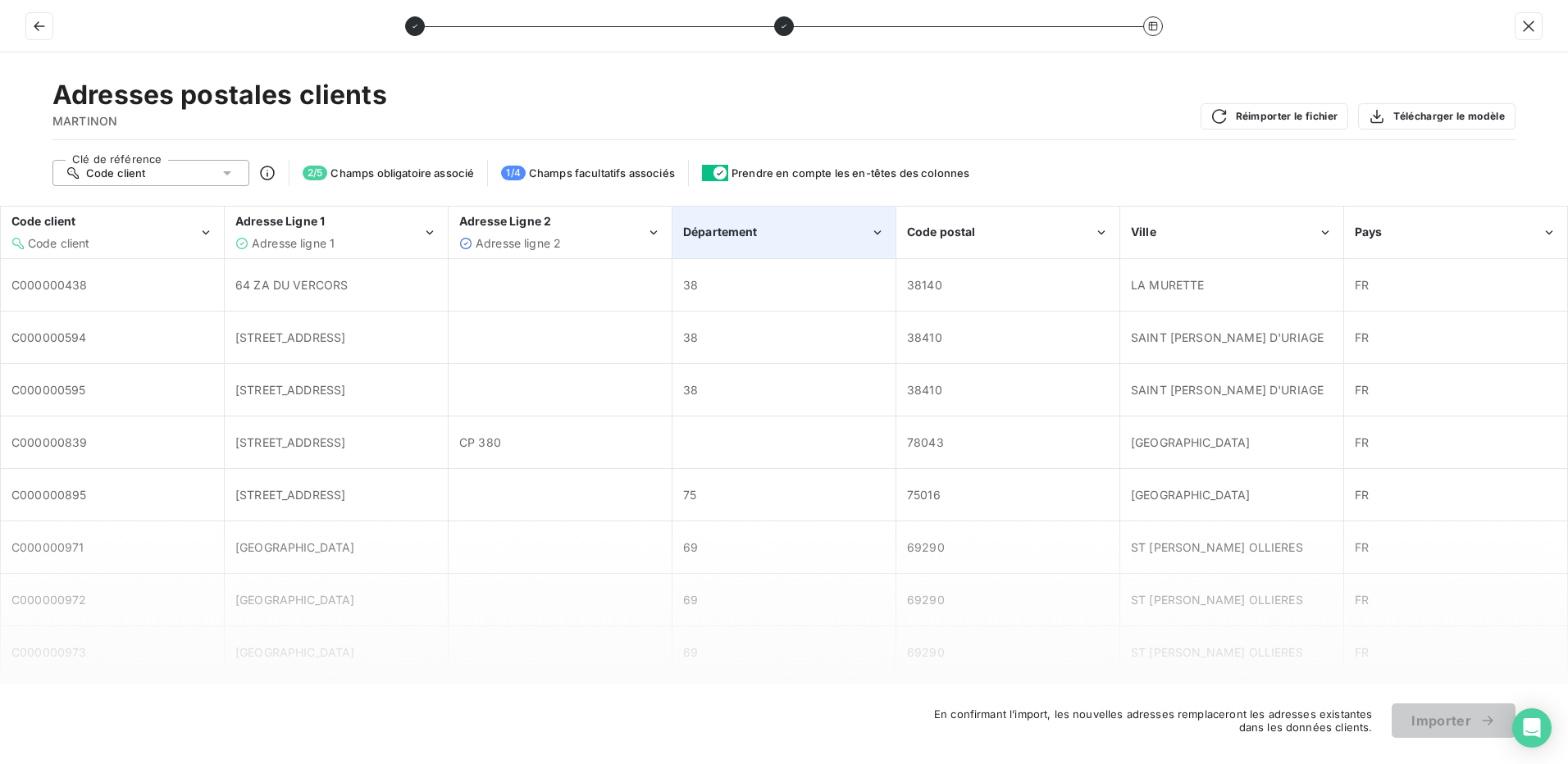
click at [798, 240] on div "Département" at bounding box center [776, 232] width 187 height 16
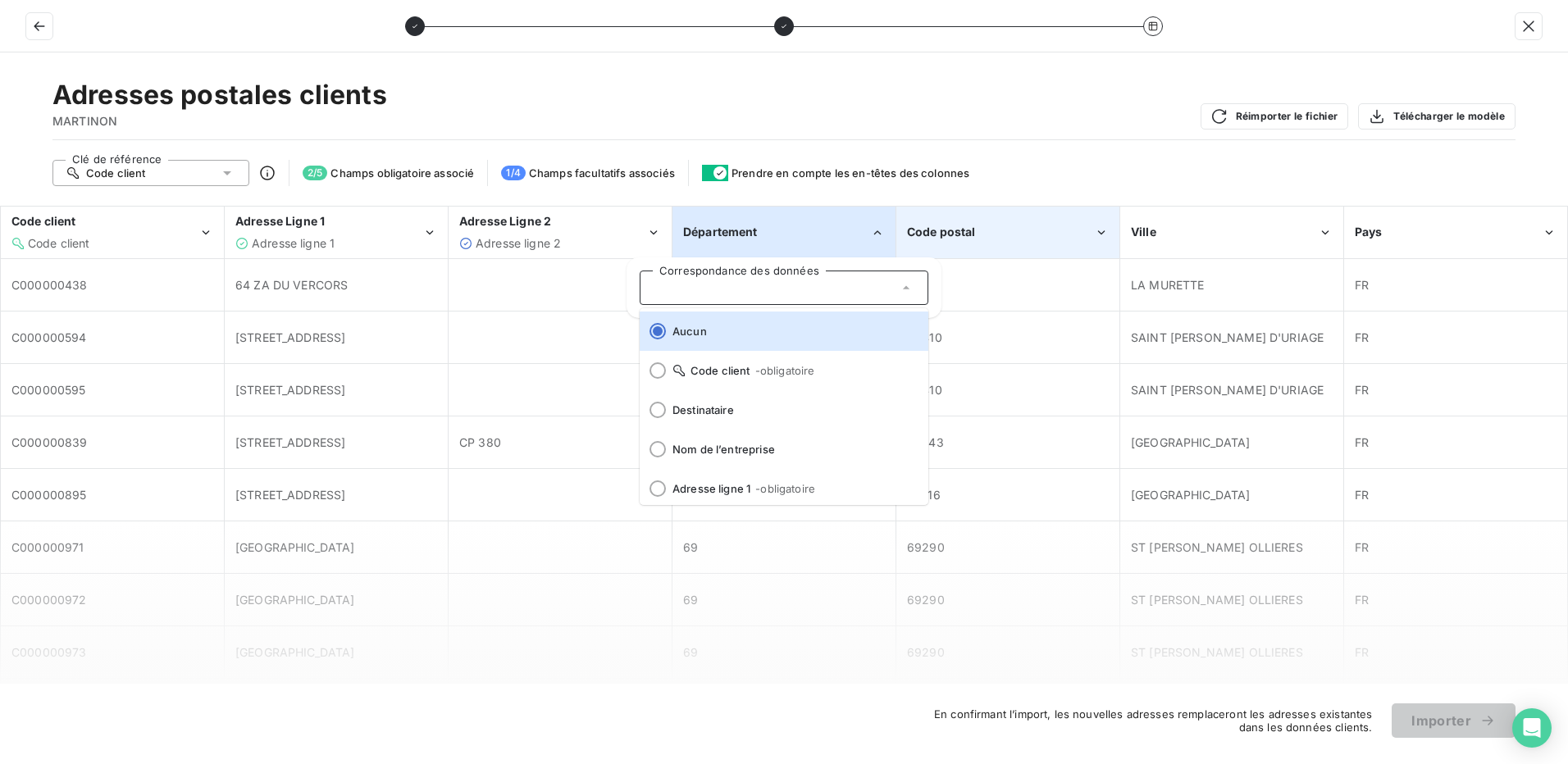
click at [951, 227] on span "Code postal" at bounding box center [941, 232] width 69 height 14
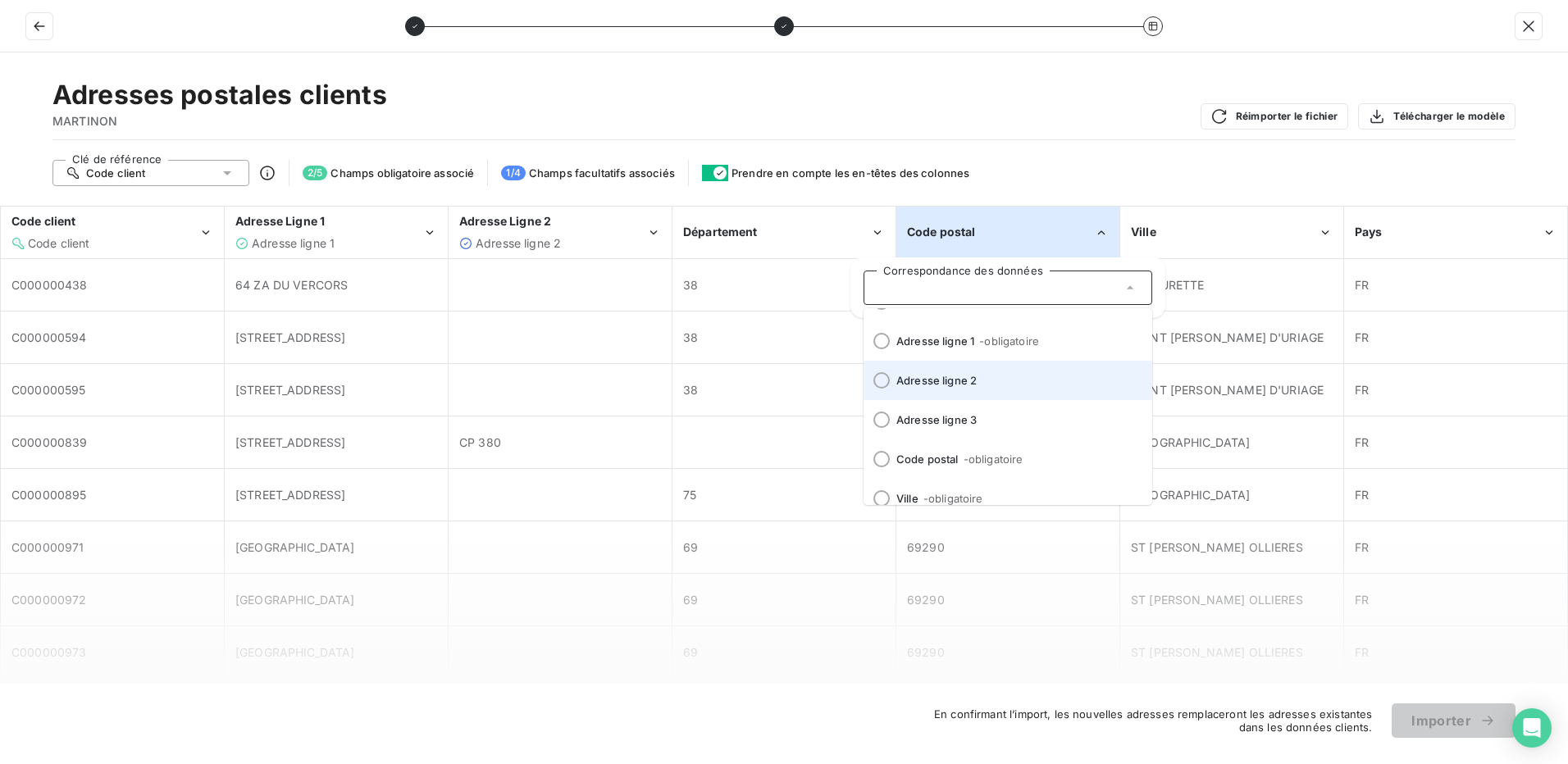
scroll to position [203, 0]
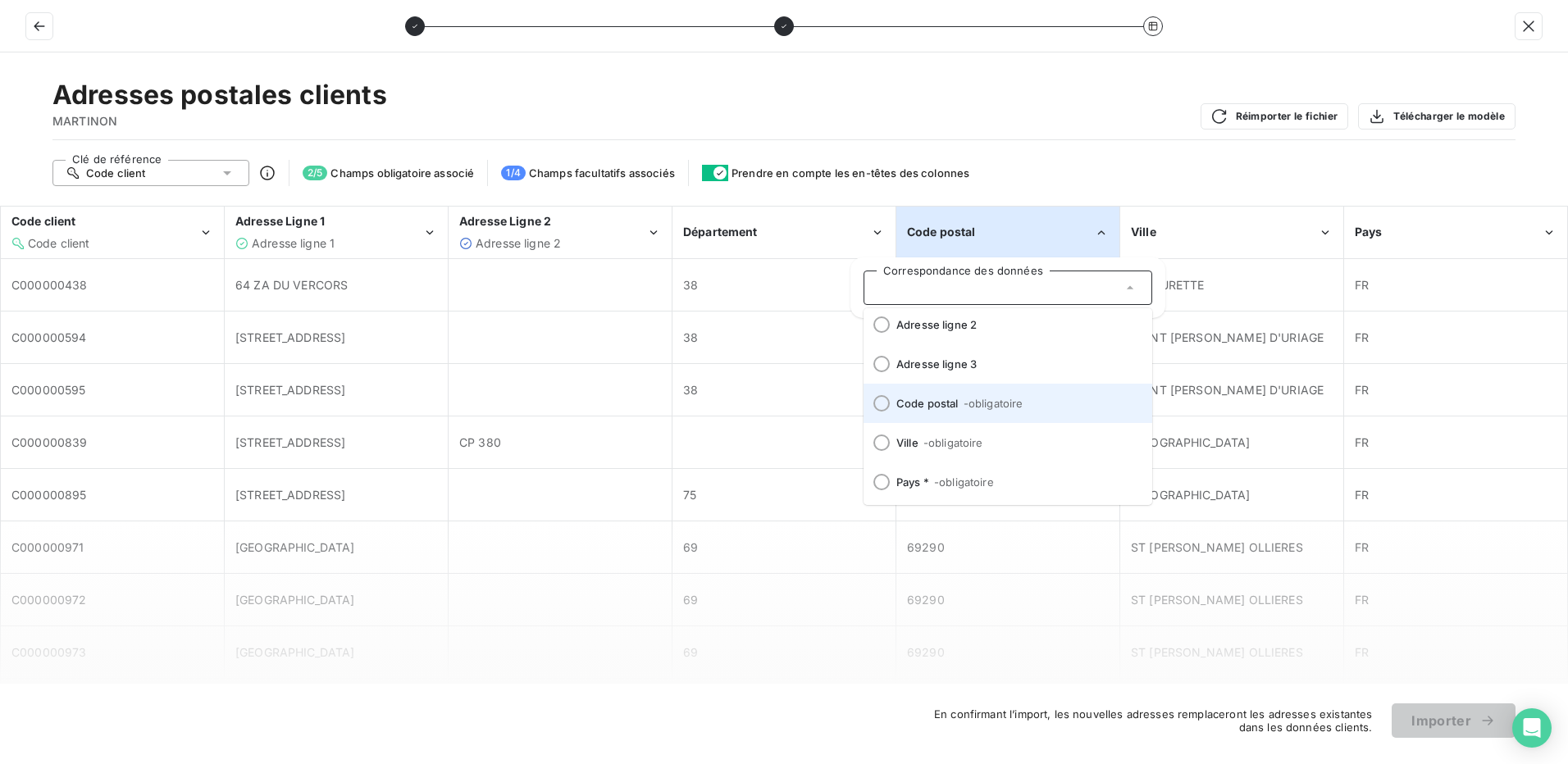
click at [877, 402] on div at bounding box center [881, 403] width 17 height 16
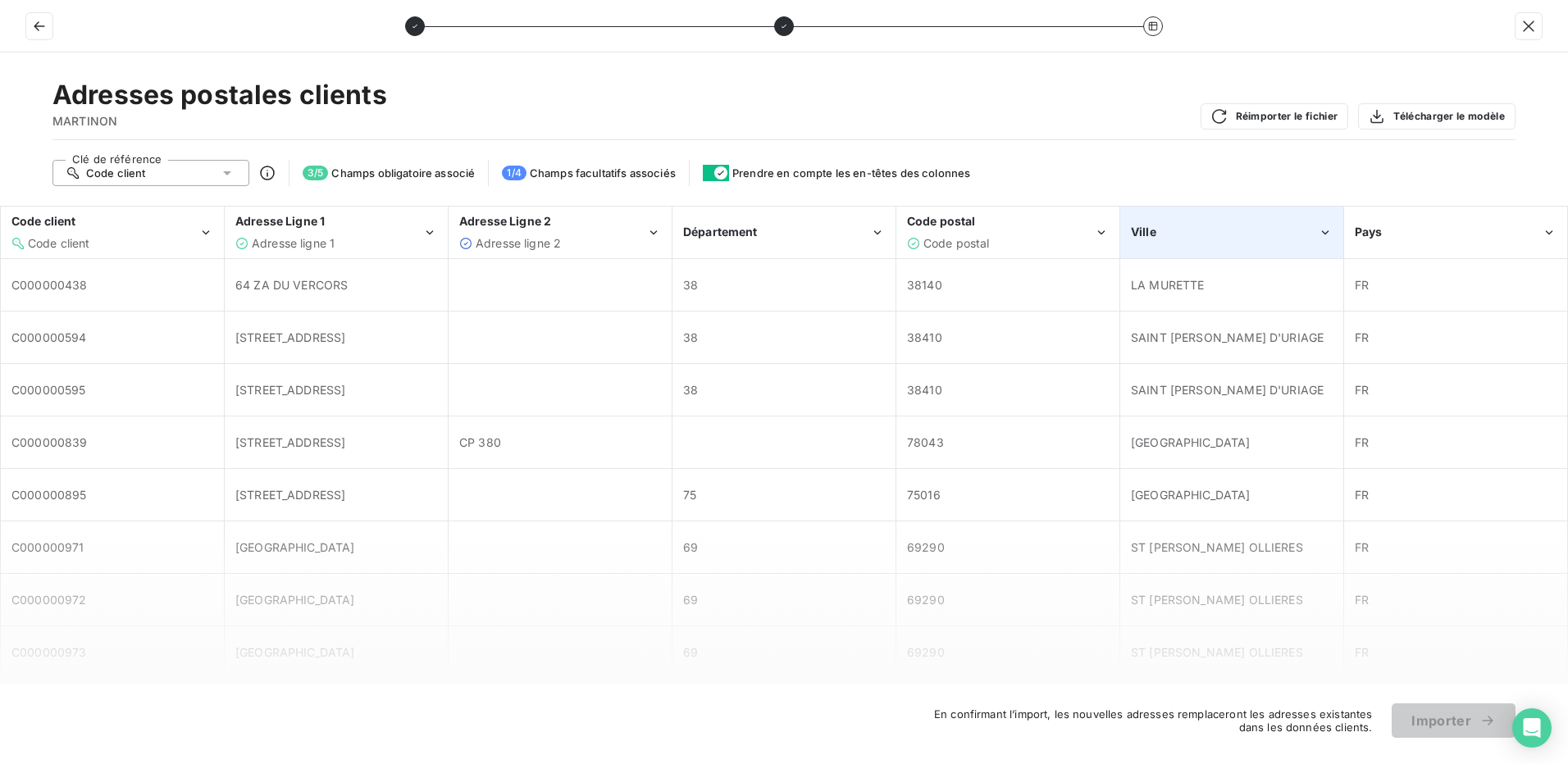
click at [1190, 223] on div "Ville" at bounding box center [1231, 233] width 222 height 50
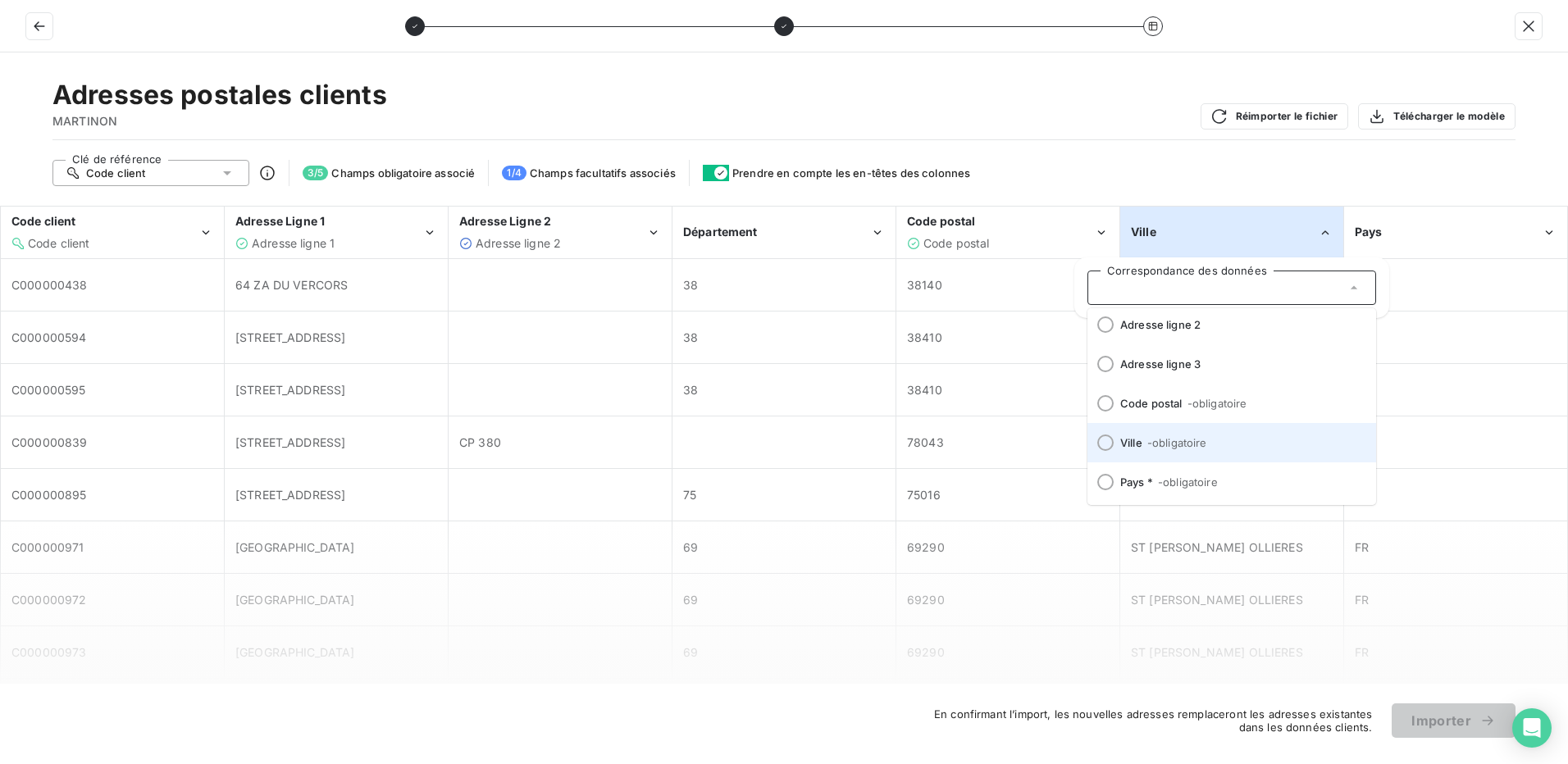
click at [1108, 439] on div at bounding box center [1105, 442] width 17 height 16
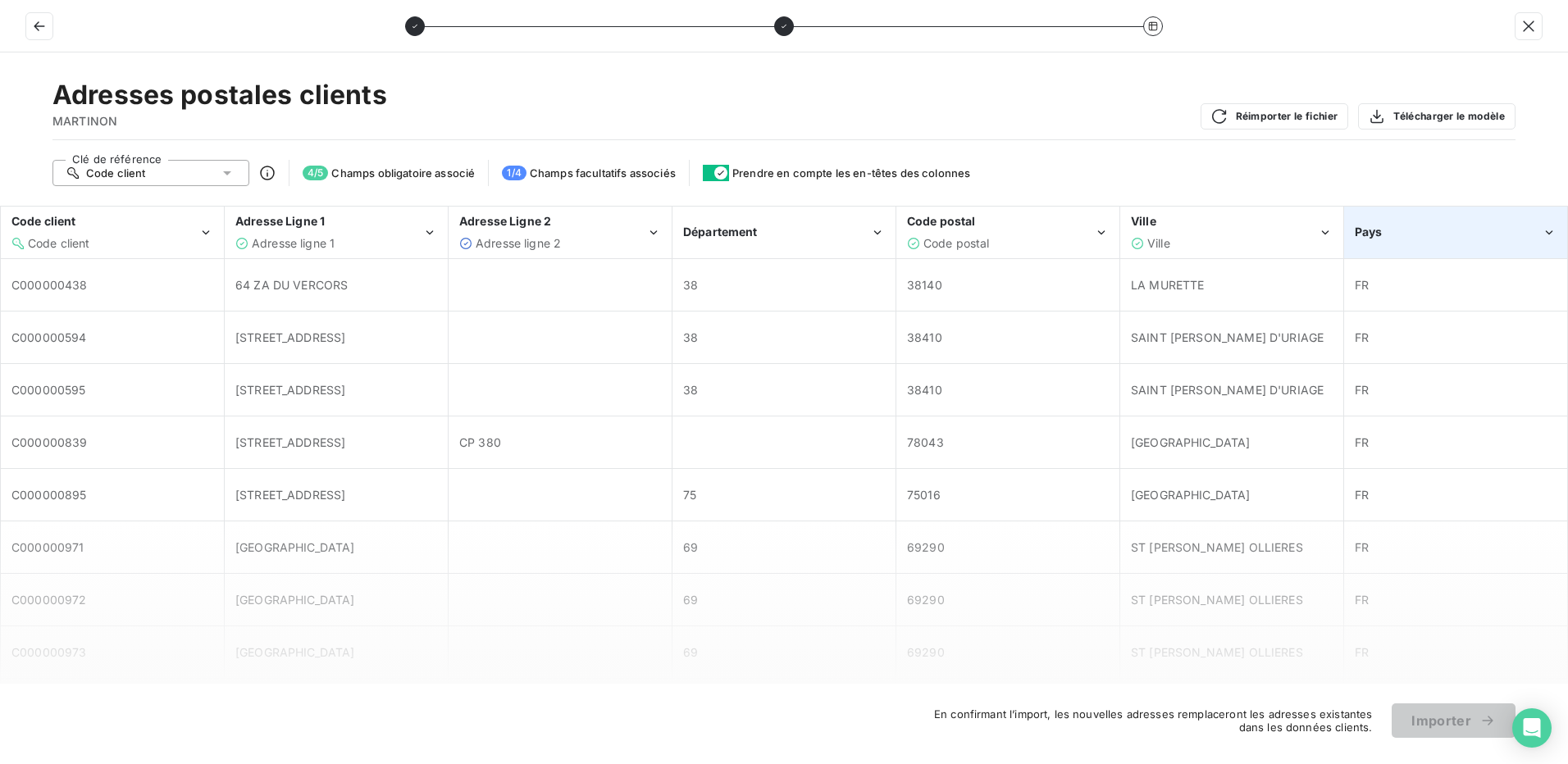
click at [1425, 225] on div "Pays" at bounding box center [1447, 232] width 187 height 16
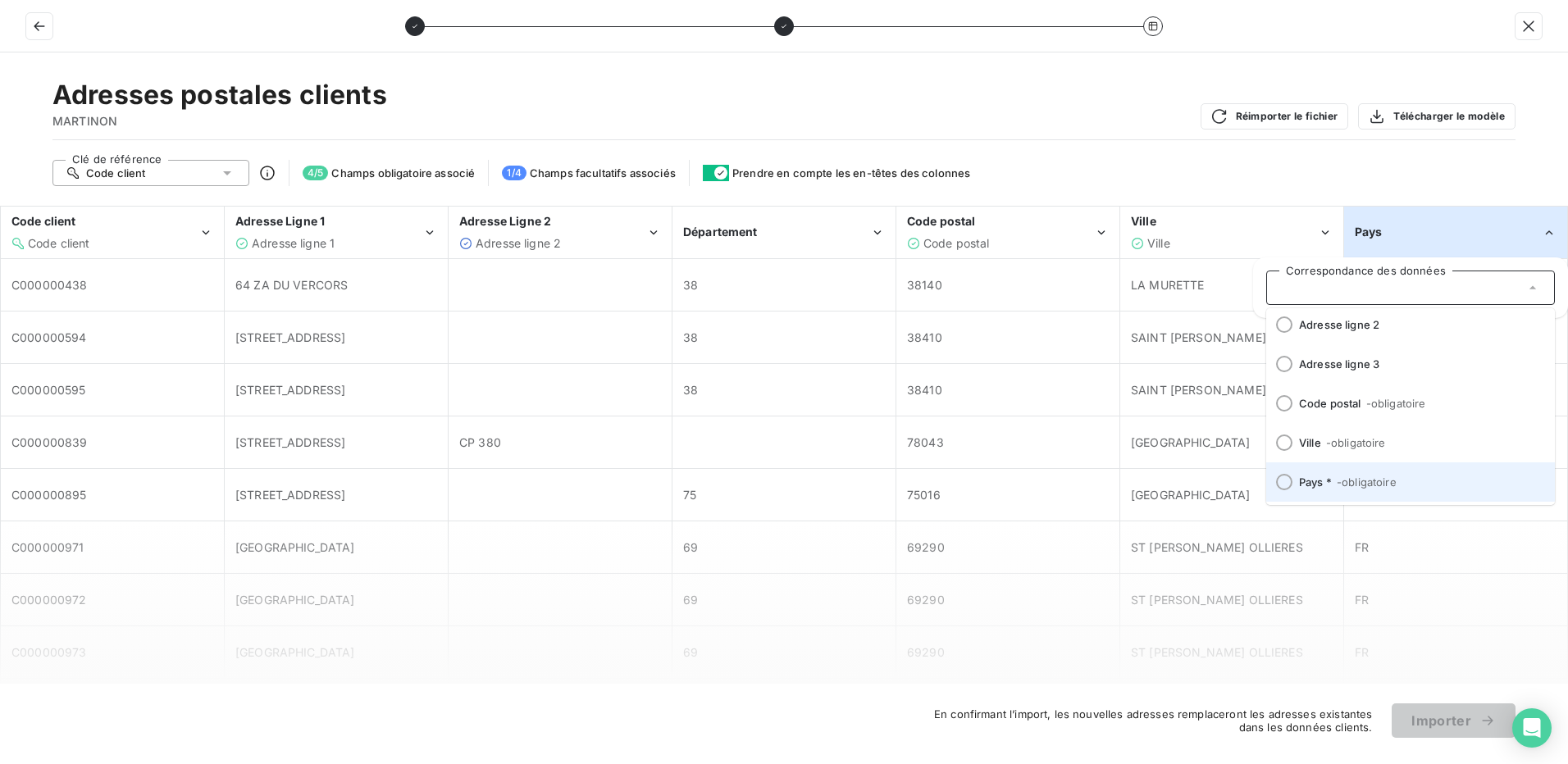
click at [1283, 478] on div at bounding box center [1284, 482] width 17 height 16
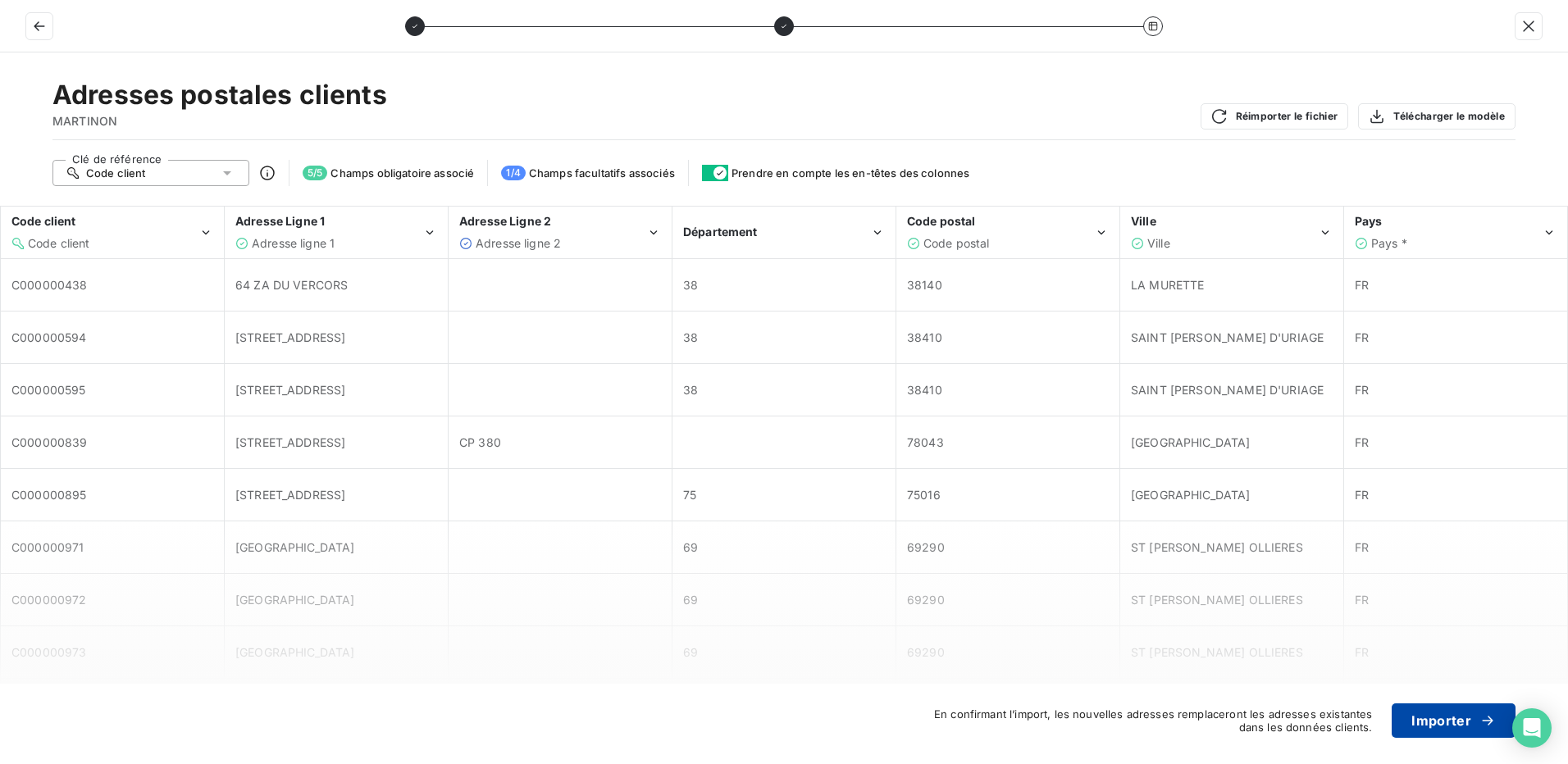
click at [1473, 721] on div "button" at bounding box center [1483, 720] width 24 height 16
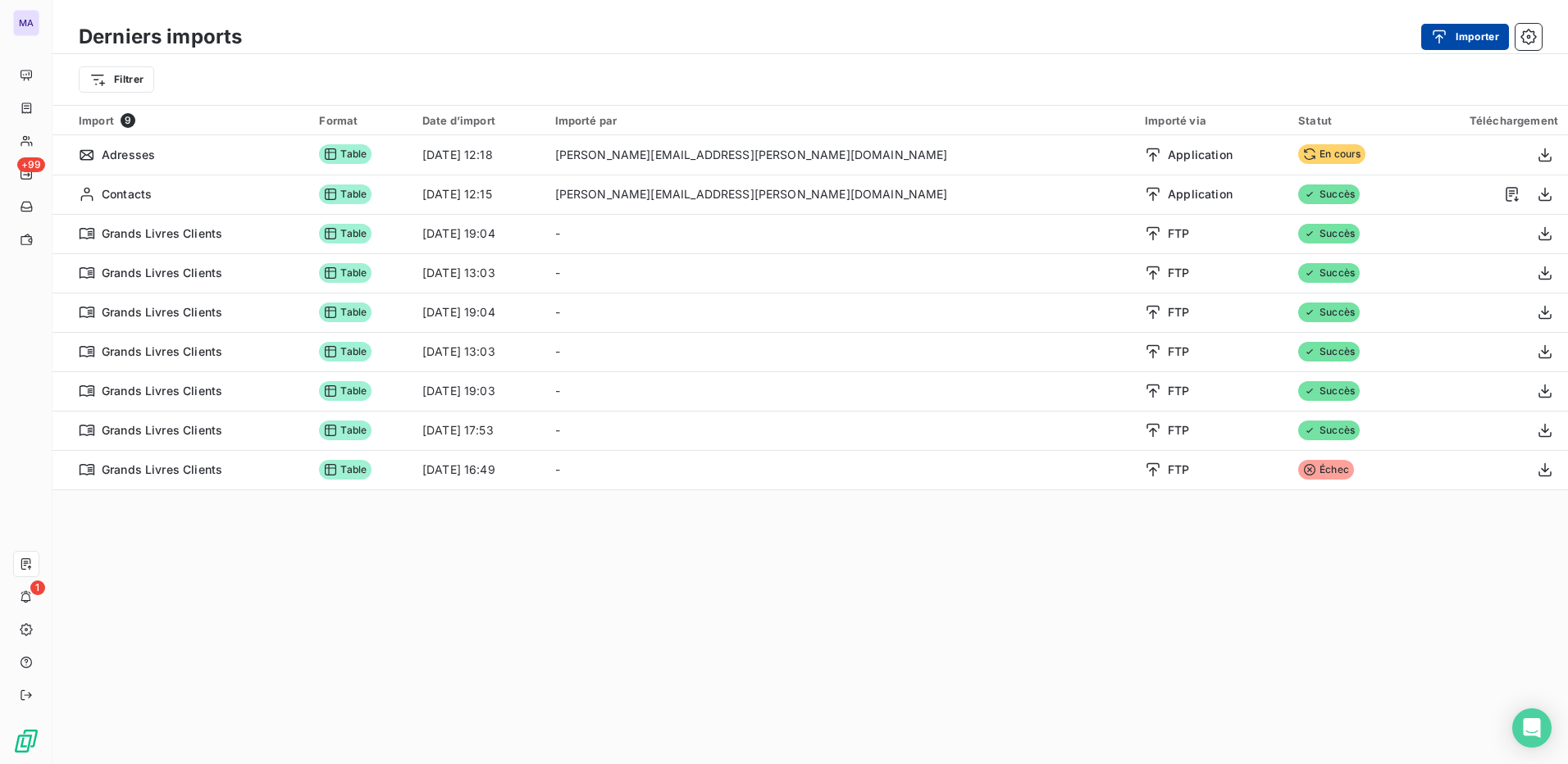
click at [1471, 38] on button "Importer" at bounding box center [1465, 36] width 88 height 26
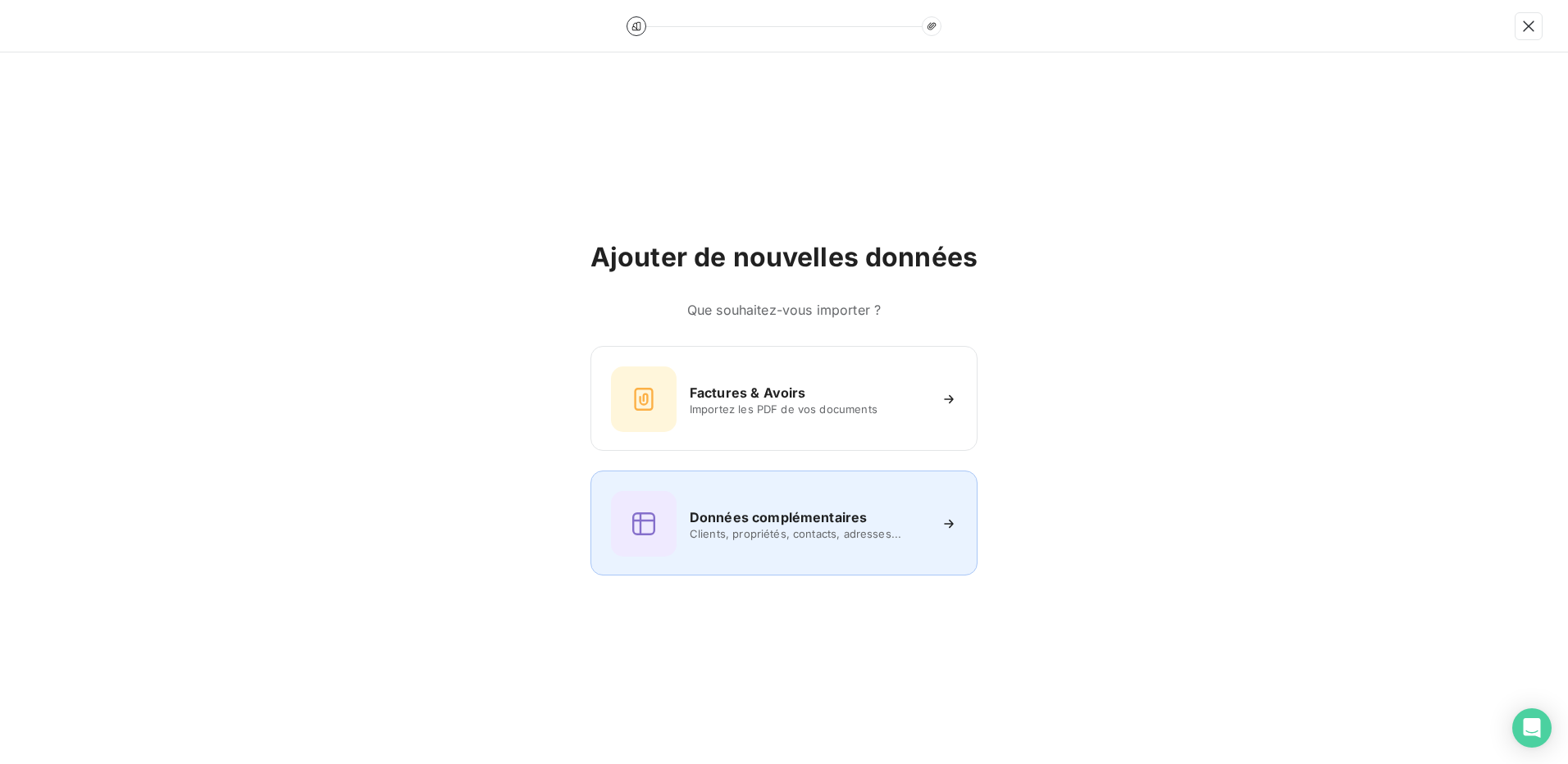
click at [801, 526] on h6 "Données complémentaires" at bounding box center [778, 517] width 177 height 20
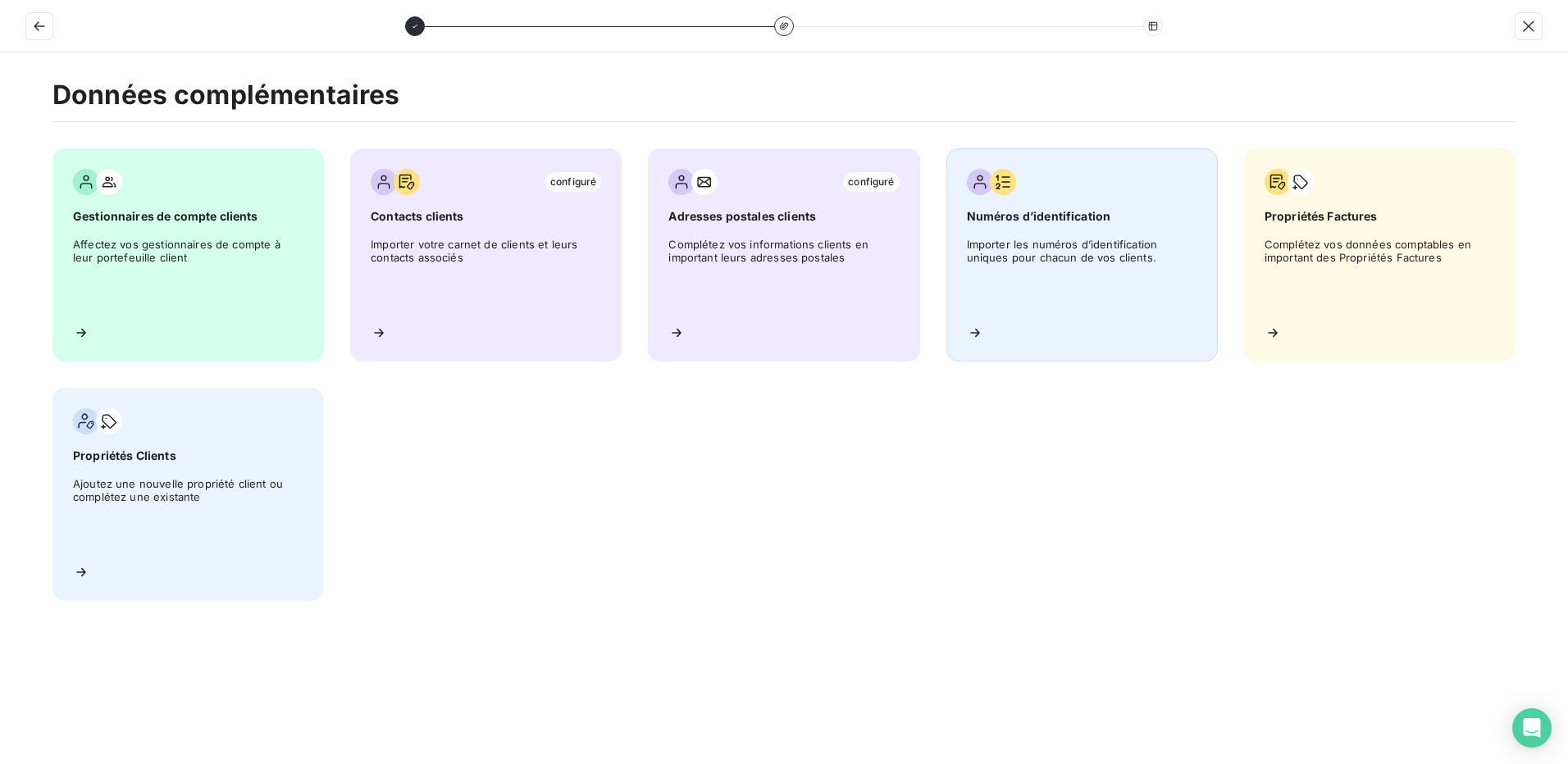
click at [1092, 242] on span "Importer les numéros d’identification uniques pour chacun de vos clients." at bounding box center [1082, 274] width 230 height 74
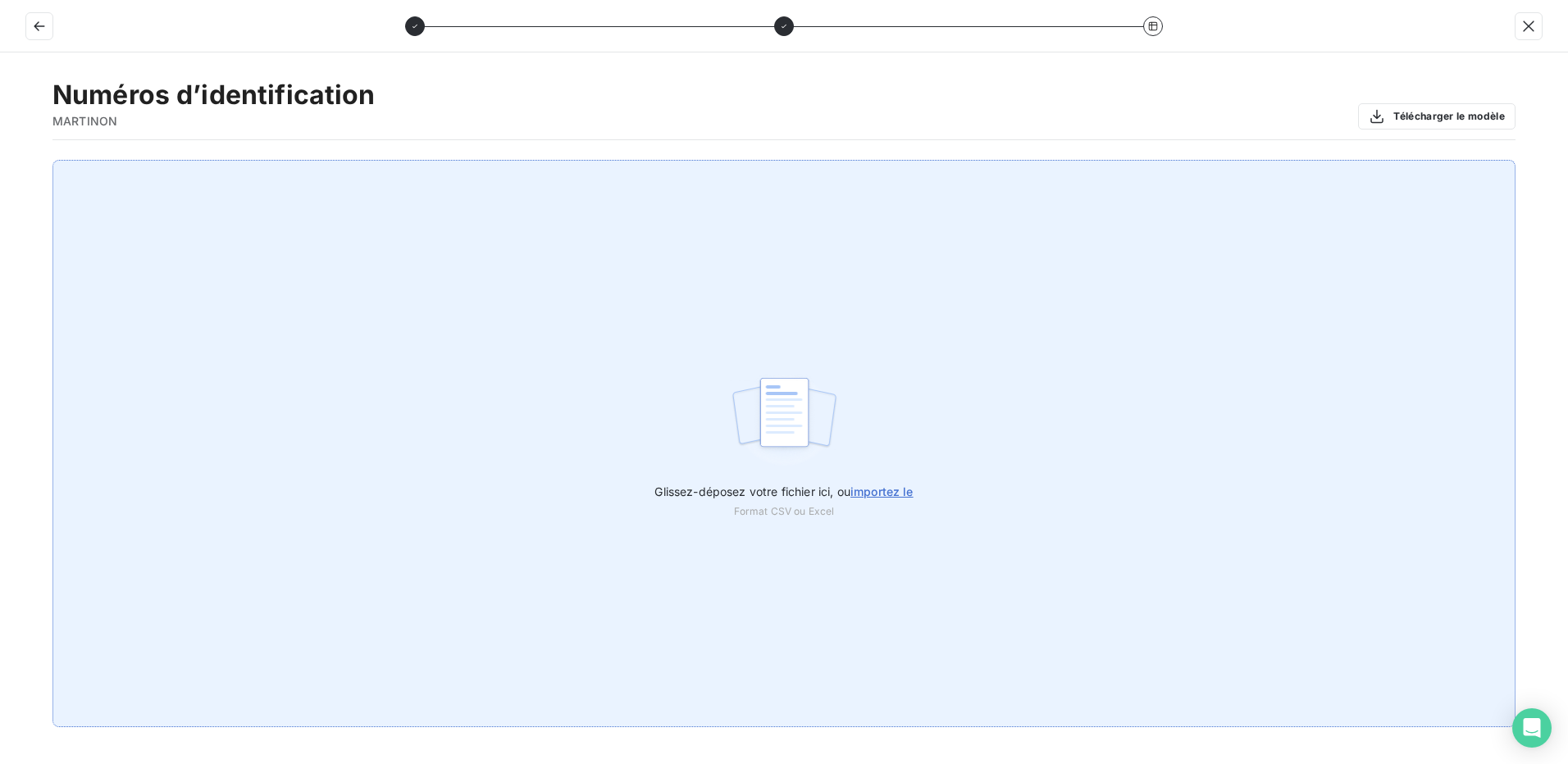
click at [890, 490] on span "importez le" at bounding box center [882, 491] width 63 height 14
click at [1, 161] on input "Glissez-déposez votre fichier ici, ou importez le" at bounding box center [0, 160] width 1 height 1
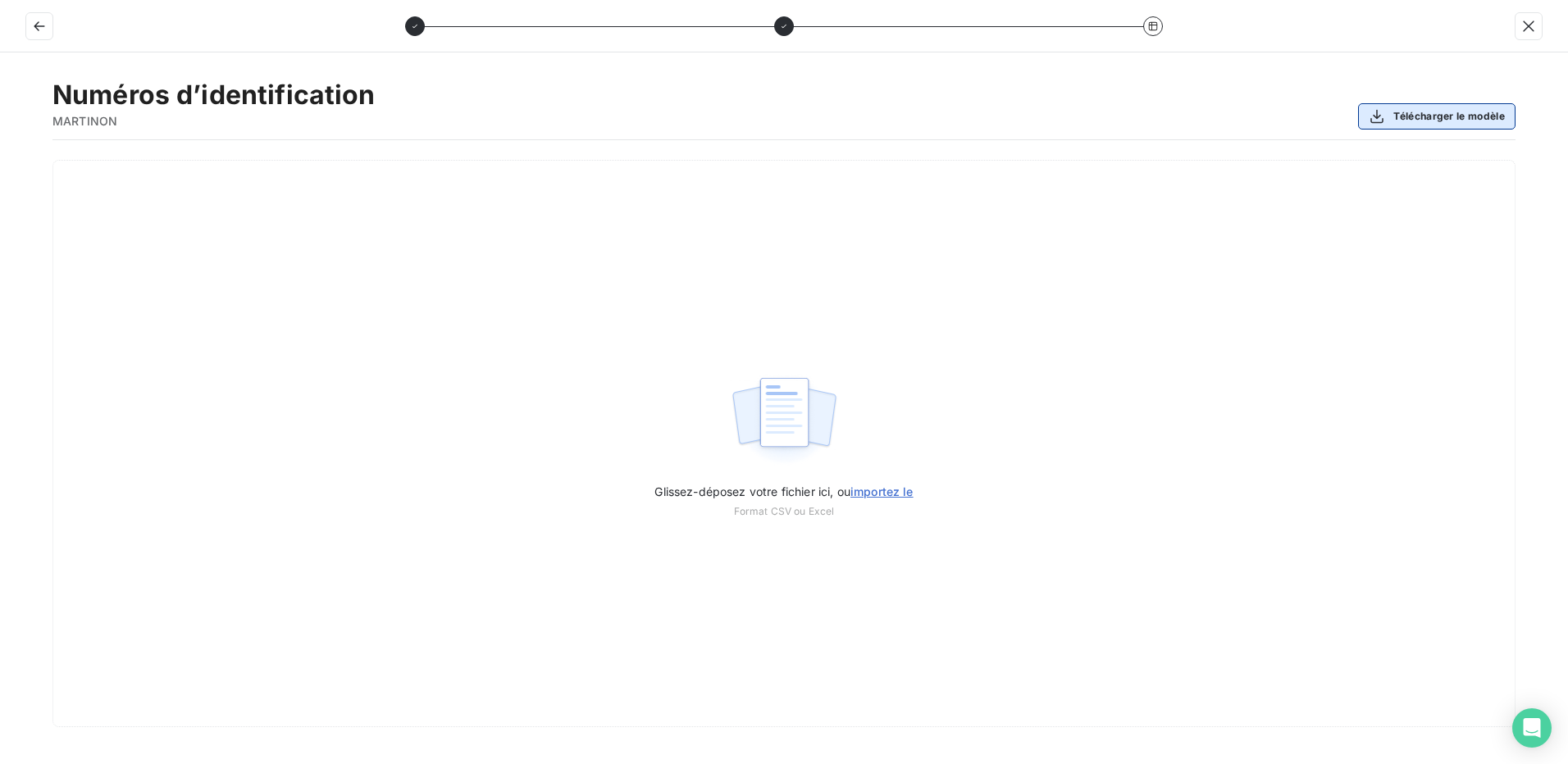
click at [1457, 119] on button "Télécharger le modèle" at bounding box center [1436, 116] width 157 height 26
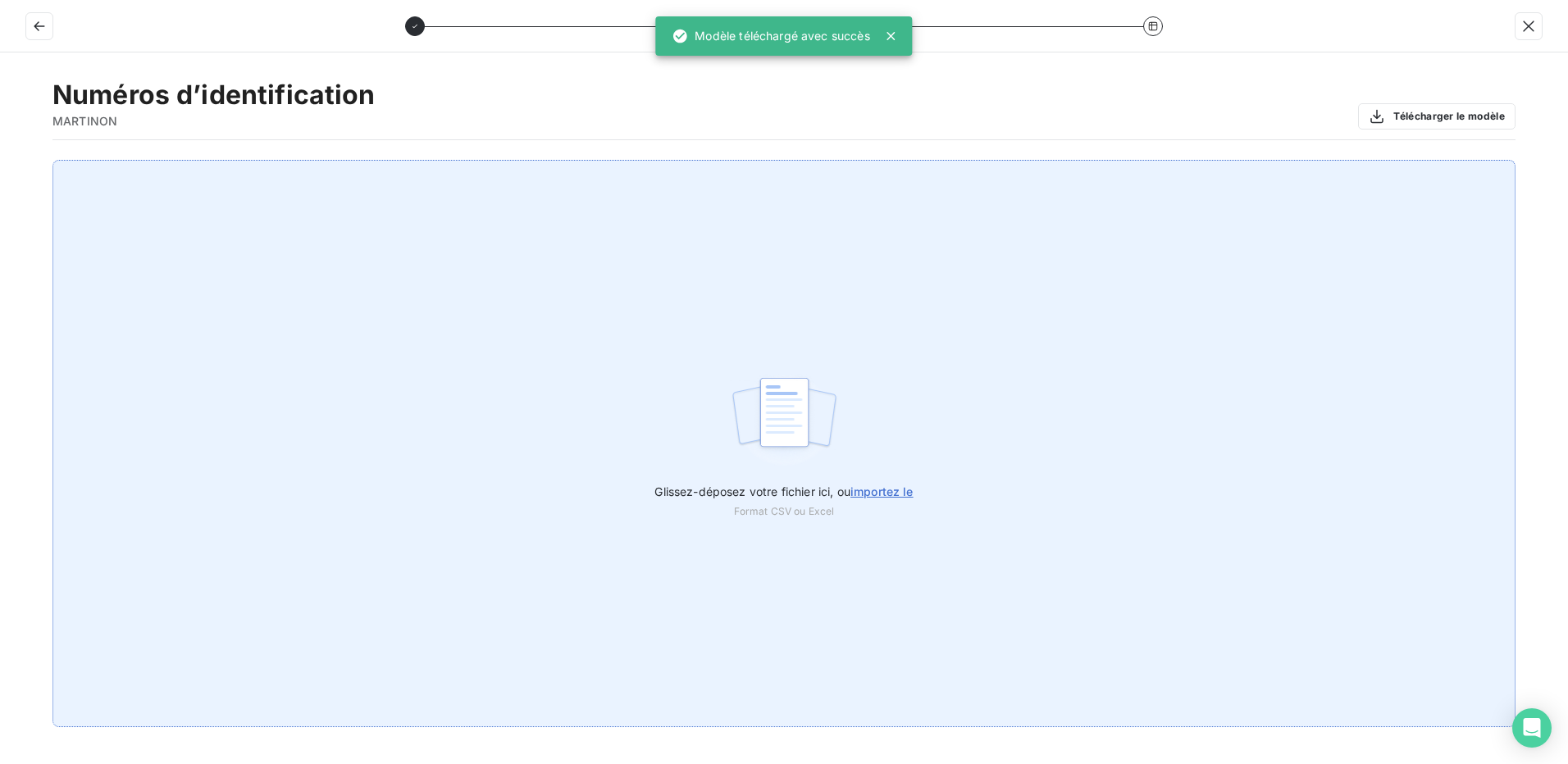
click at [898, 491] on span "importez le" at bounding box center [882, 491] width 63 height 14
click at [1, 161] on input "Glissez-déposez votre fichier ici, ou importez le" at bounding box center [0, 160] width 1 height 1
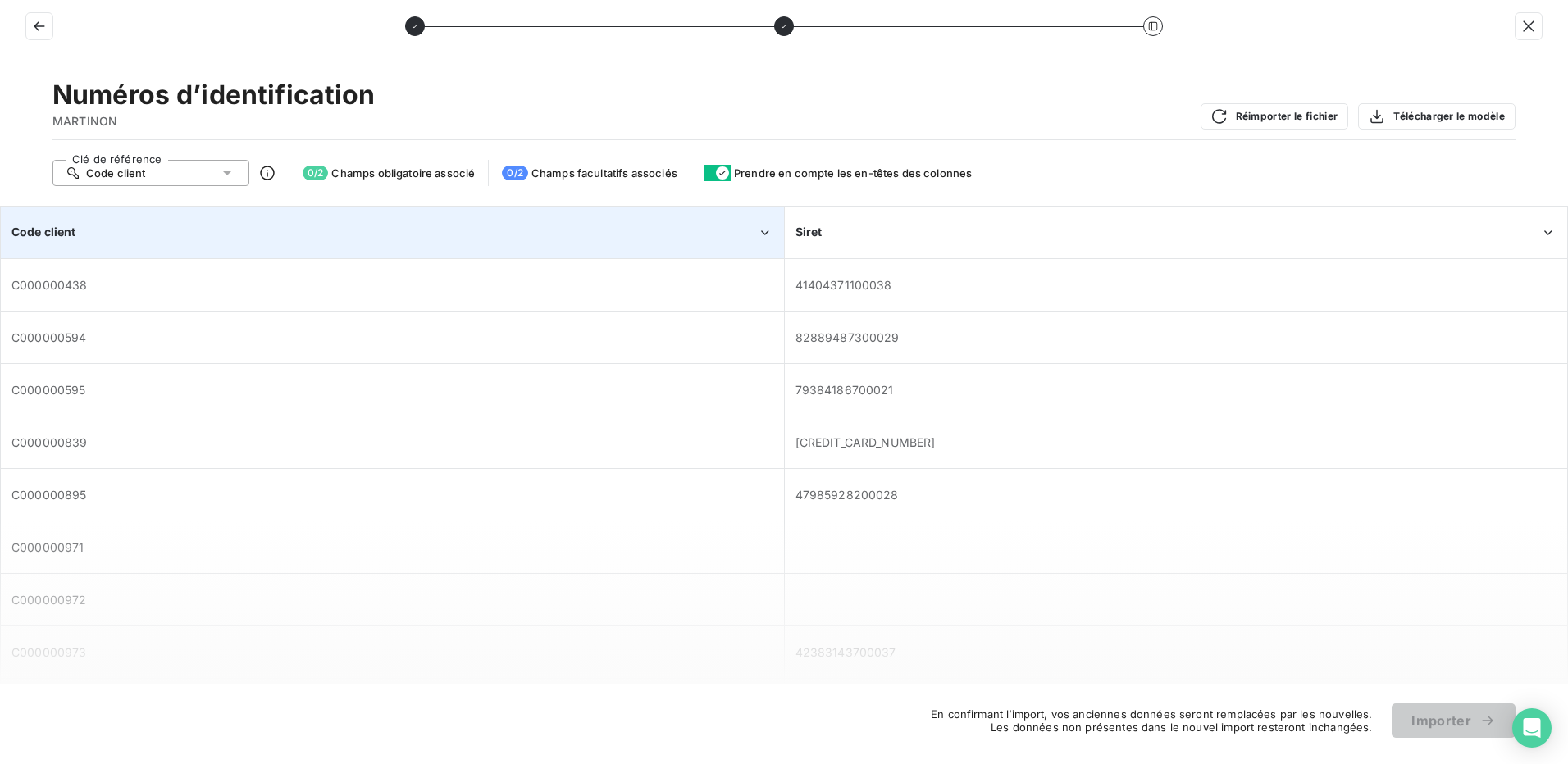
click at [198, 239] on div "Code client" at bounding box center [384, 232] width 745 height 16
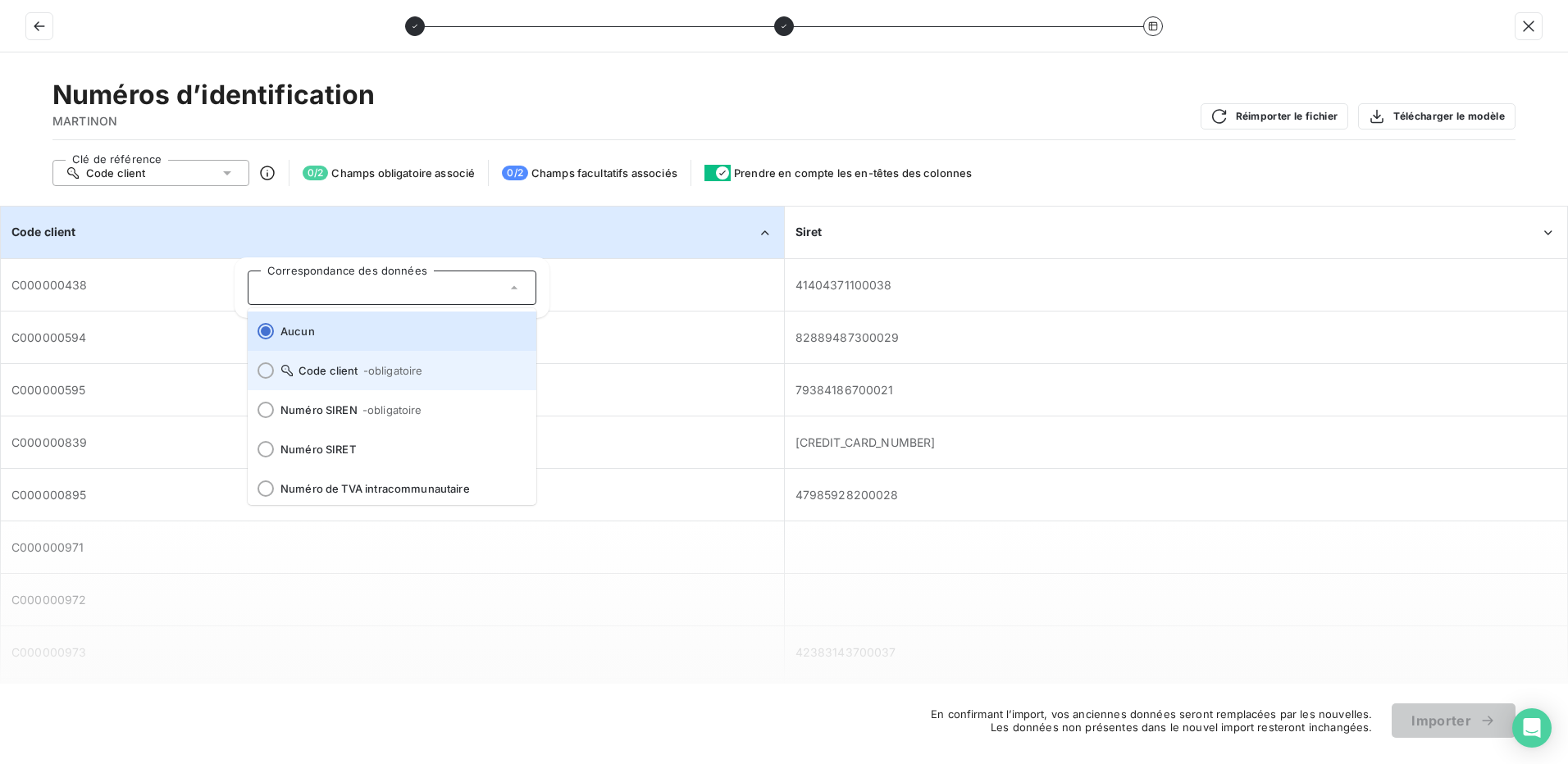
click at [263, 373] on div at bounding box center [265, 370] width 17 height 16
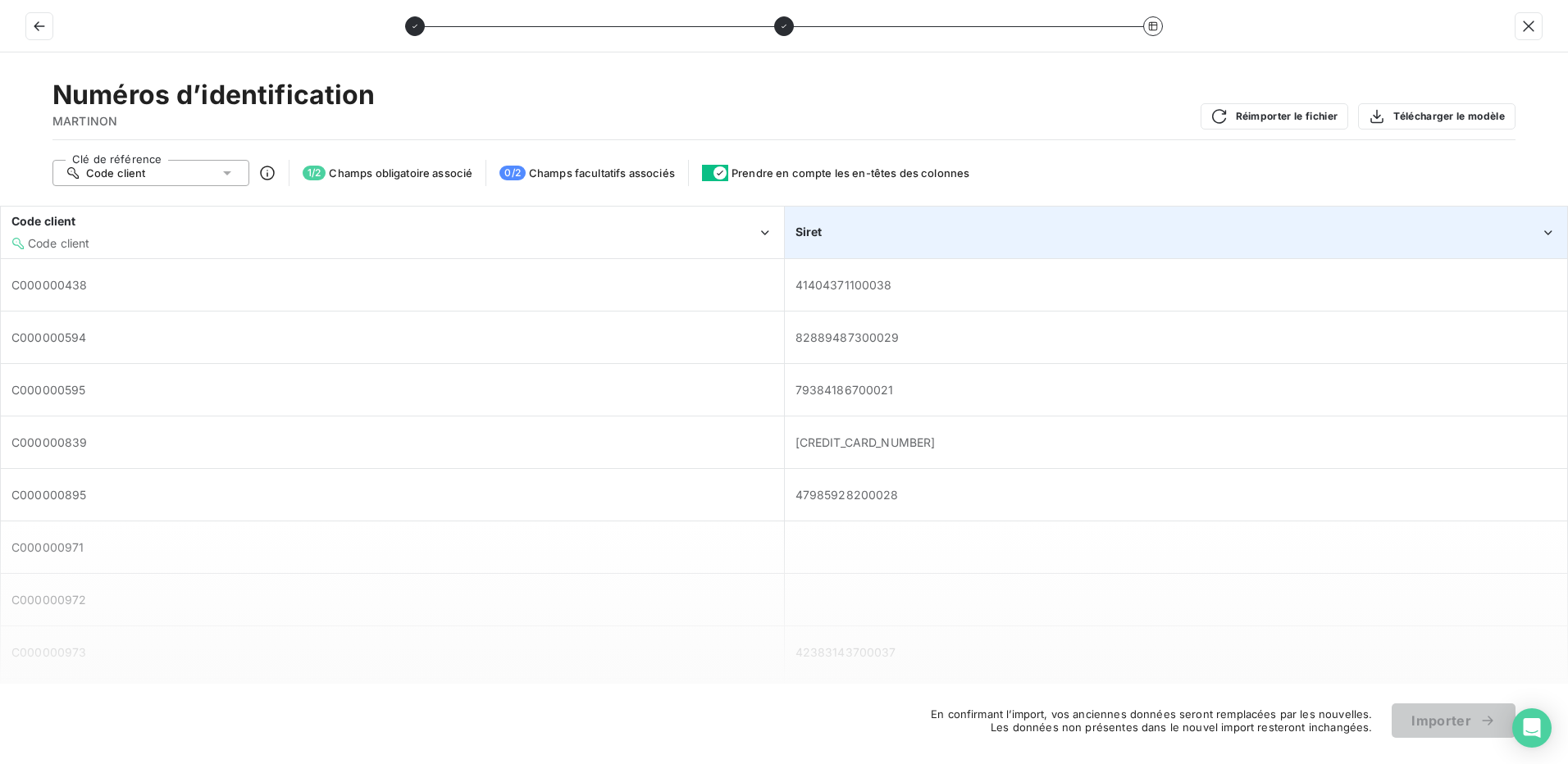
click at [899, 226] on div "Siret" at bounding box center [1168, 232] width 745 height 16
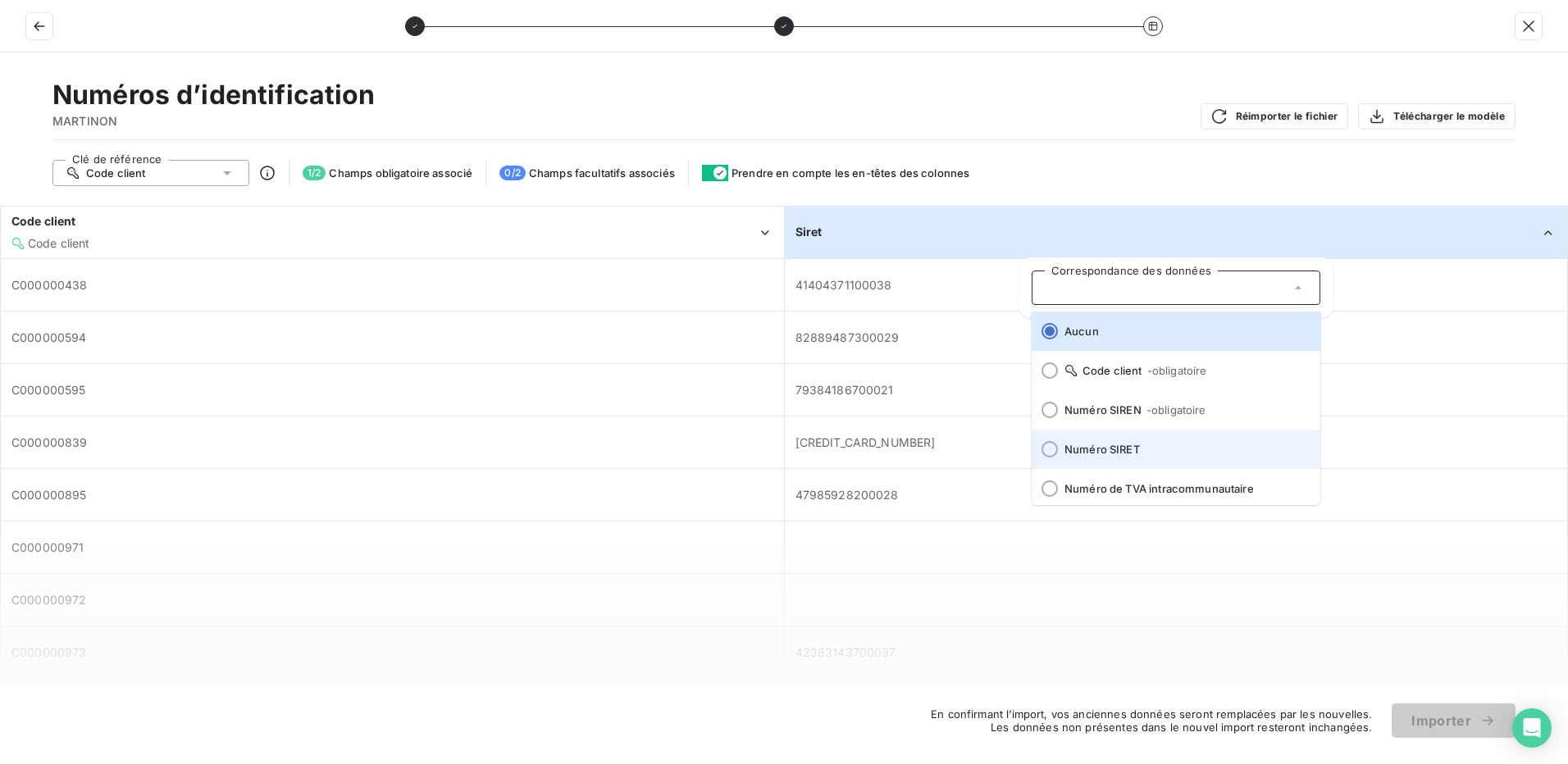
click at [1056, 445] on div at bounding box center [1049, 449] width 17 height 16
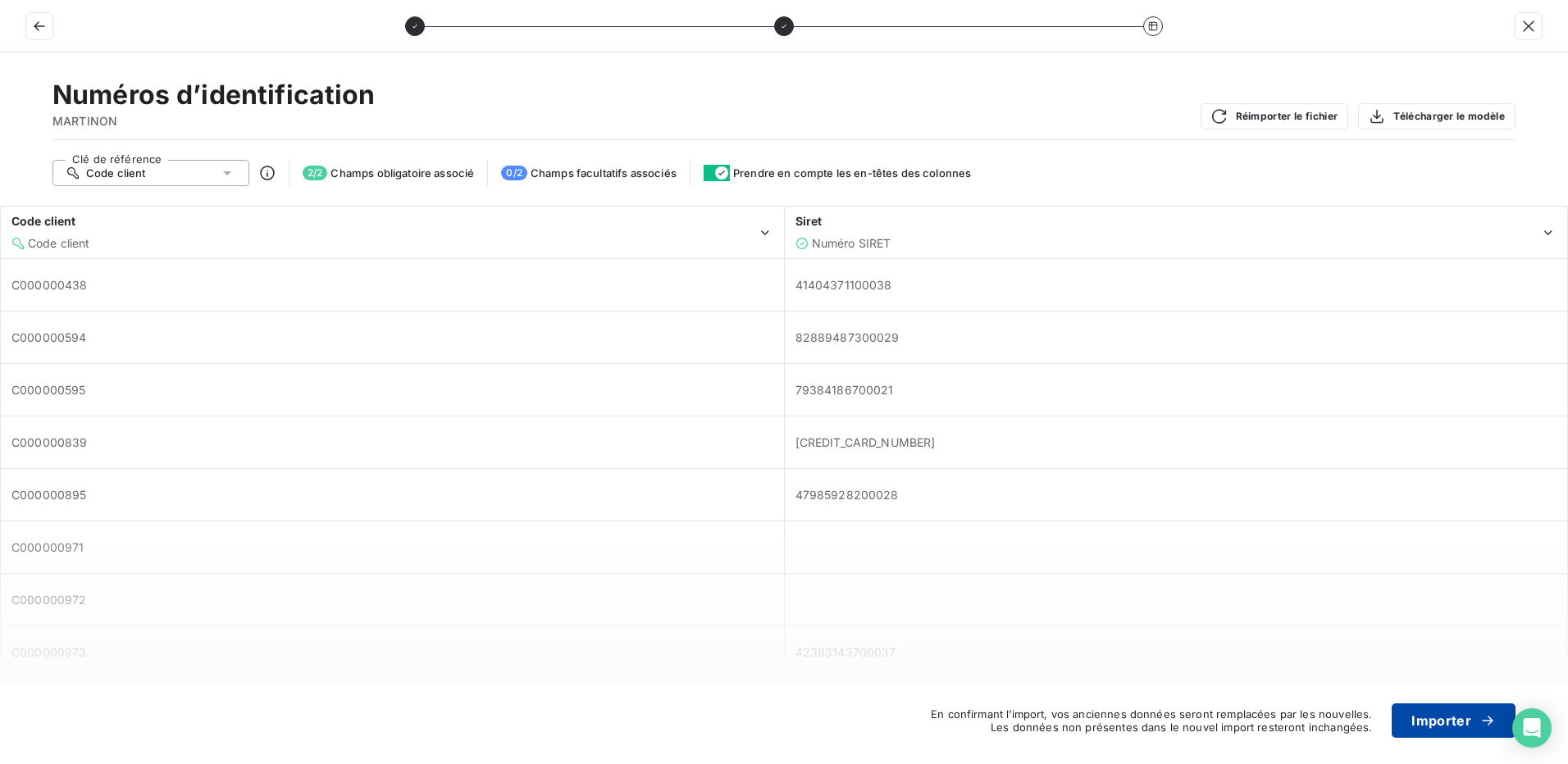
click at [1463, 724] on button "Importer" at bounding box center [1453, 721] width 124 height 35
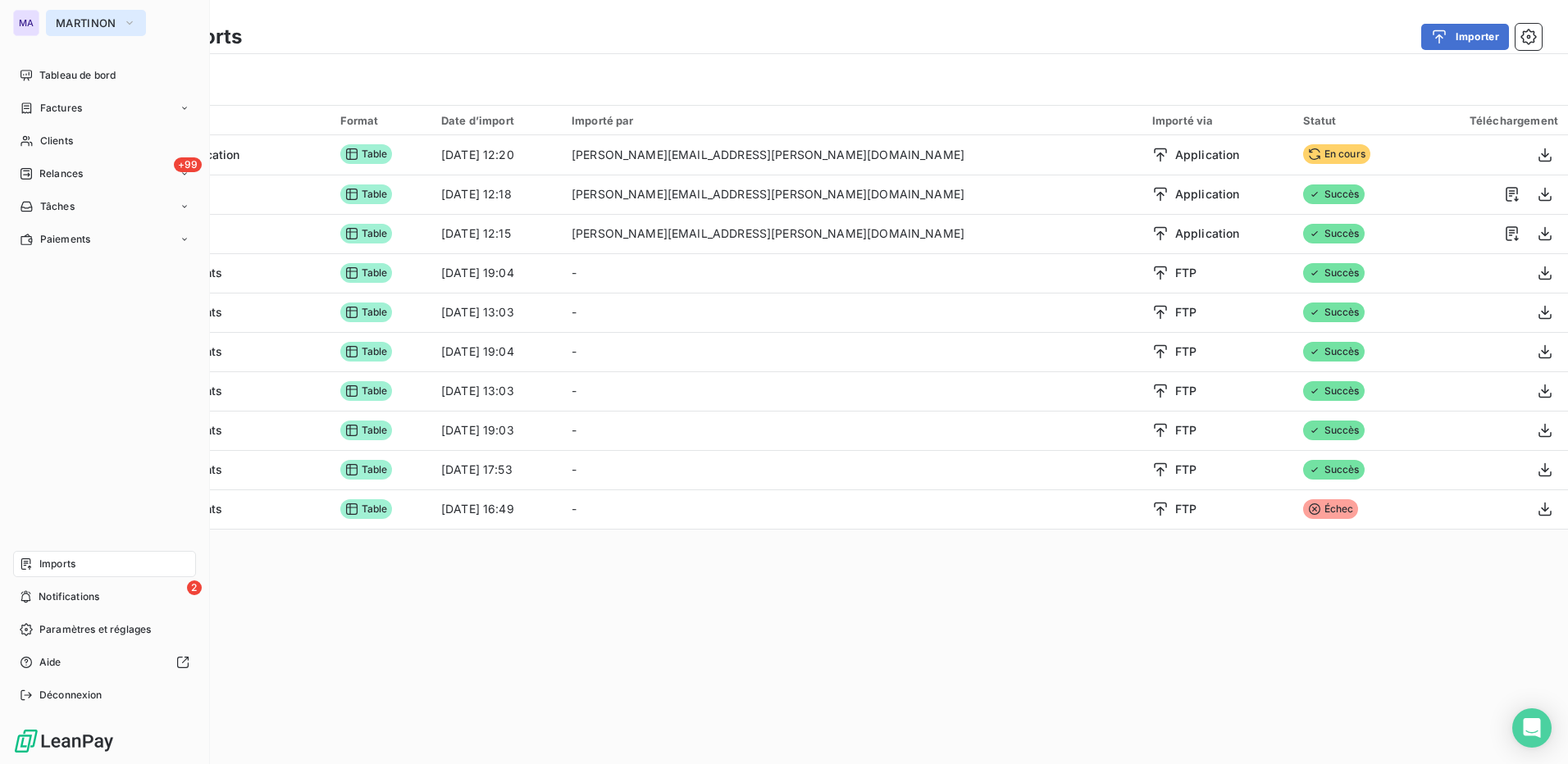
click at [93, 13] on button "MARTINON" at bounding box center [96, 23] width 100 height 26
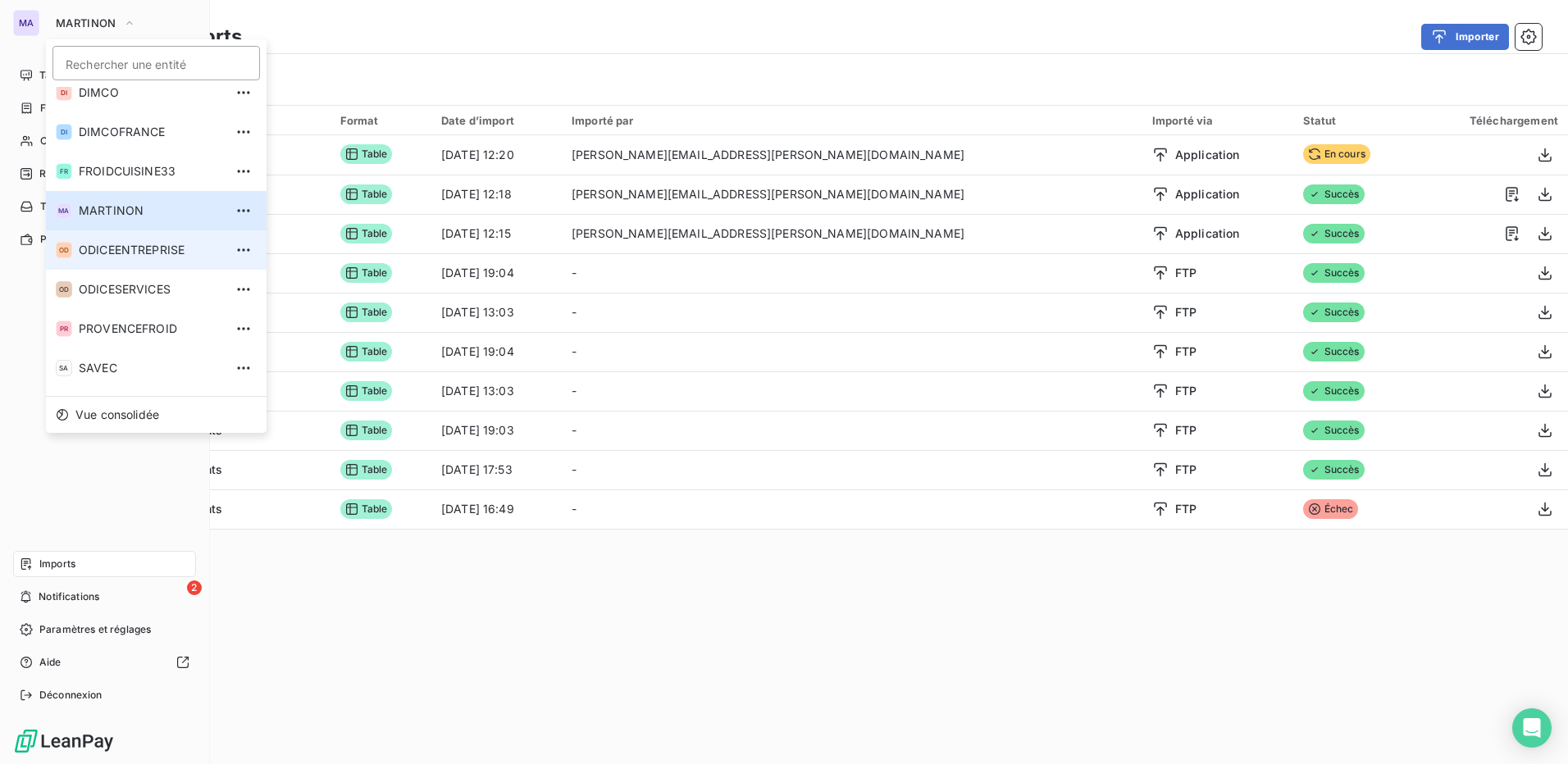
scroll to position [82, 0]
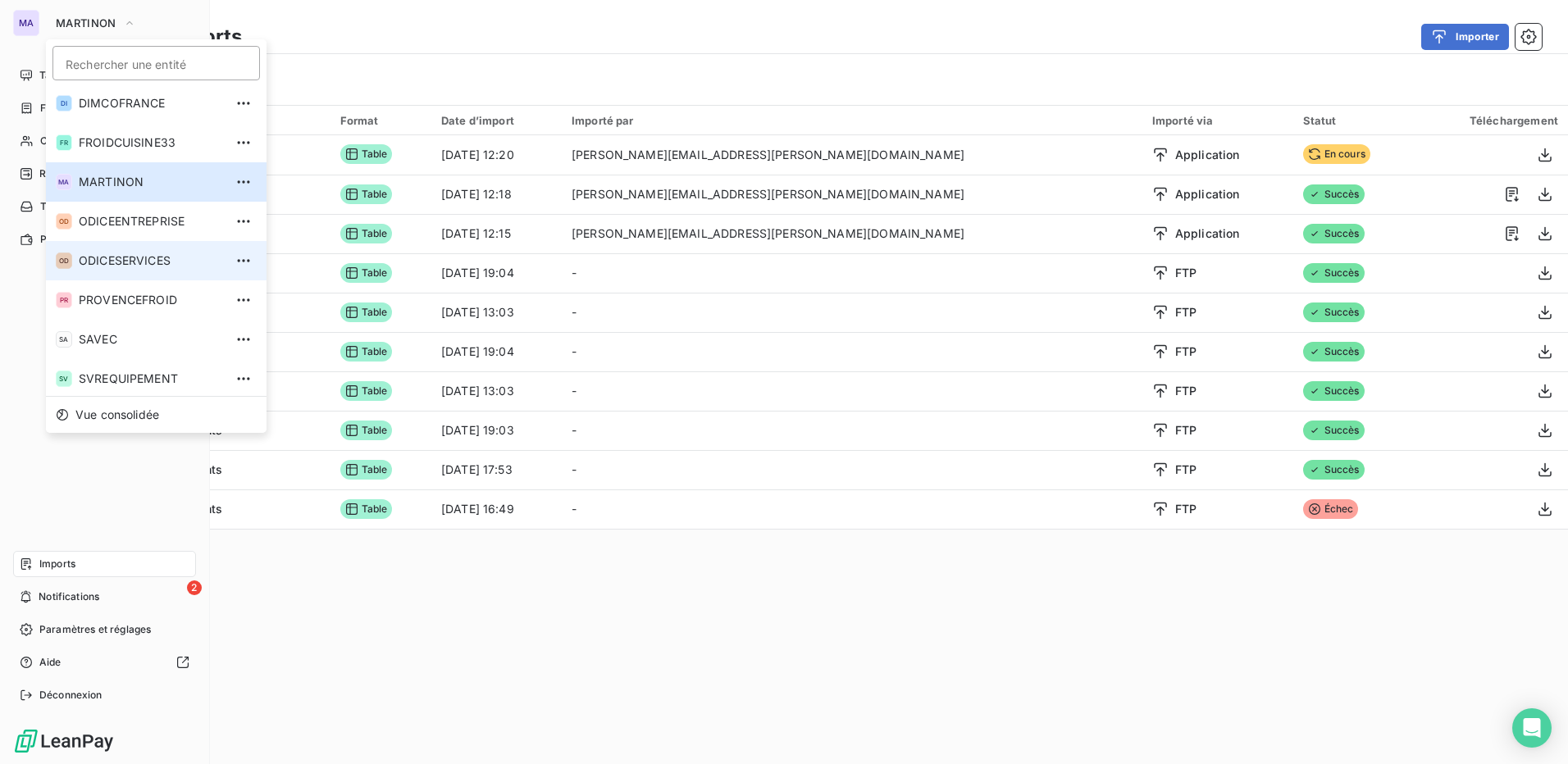
click at [139, 267] on span "ODICESERVICES" at bounding box center [151, 260] width 145 height 16
